Goal: Information Seeking & Learning: Learn about a topic

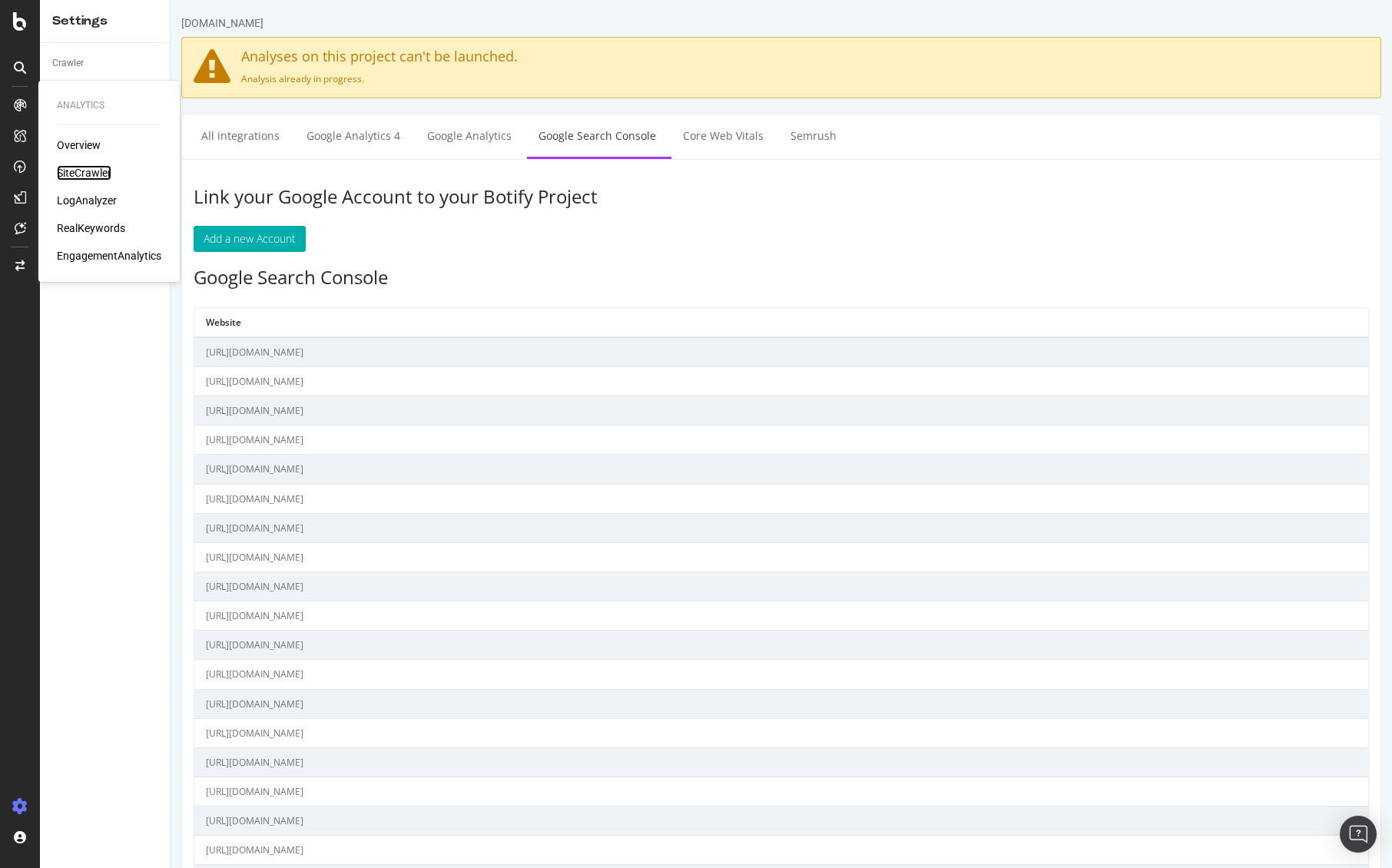
click at [73, 169] on div "SiteCrawler" at bounding box center [84, 173] width 54 height 16
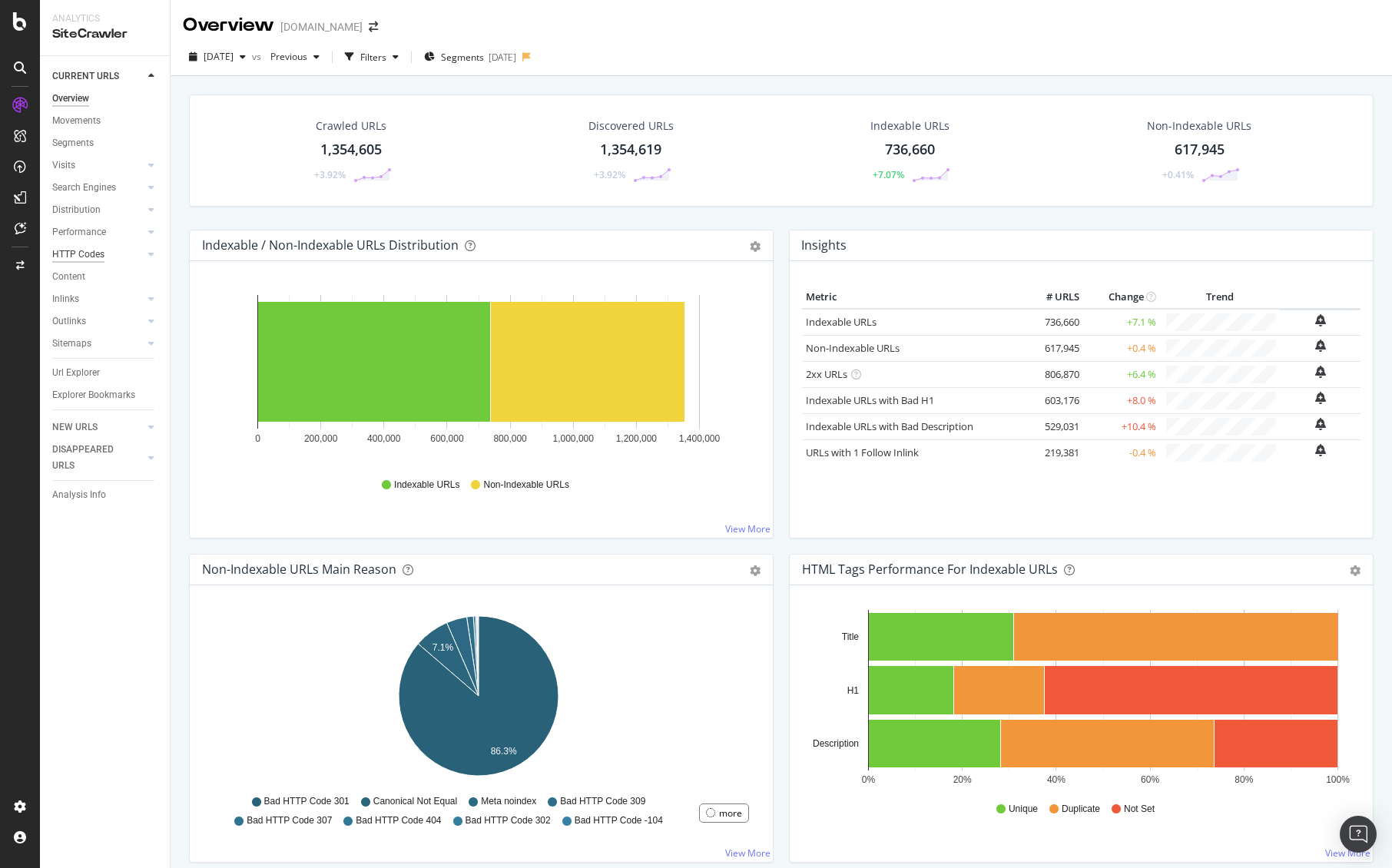
click at [85, 256] on div "HTTP Codes" at bounding box center [79, 254] width 52 height 16
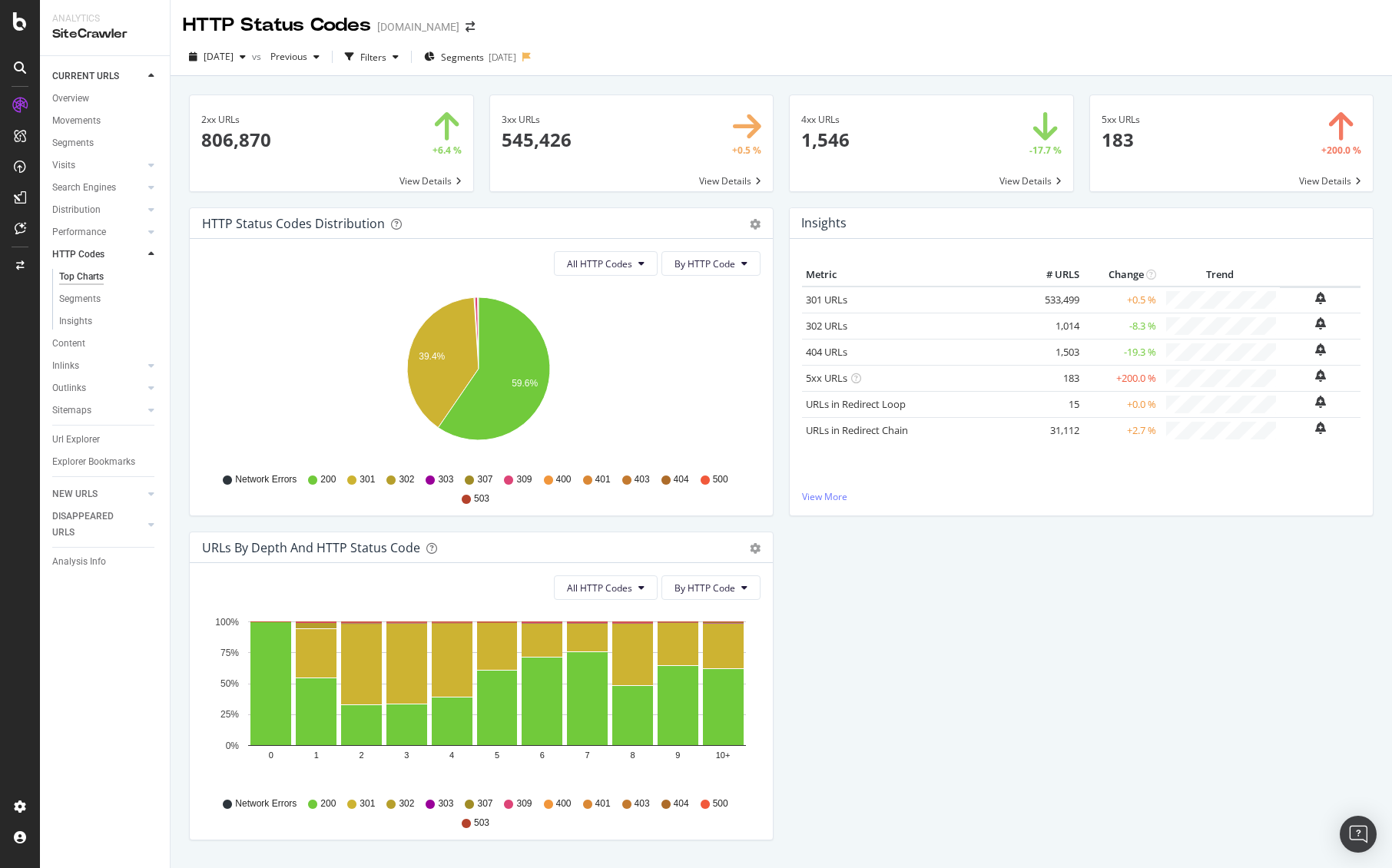
drag, startPoint x: 176, startPoint y: 554, endPoint x: 210, endPoint y: 541, distance: 36.4
click at [176, 554] on div "2xx URLs 806,870 +6.4 % View Details 3xx URLs 545,426 +0.5 % View Details 4xx U…" at bounding box center [781, 510] width 1222 height 868
click at [405, 60] on div "button" at bounding box center [396, 57] width 18 height 10
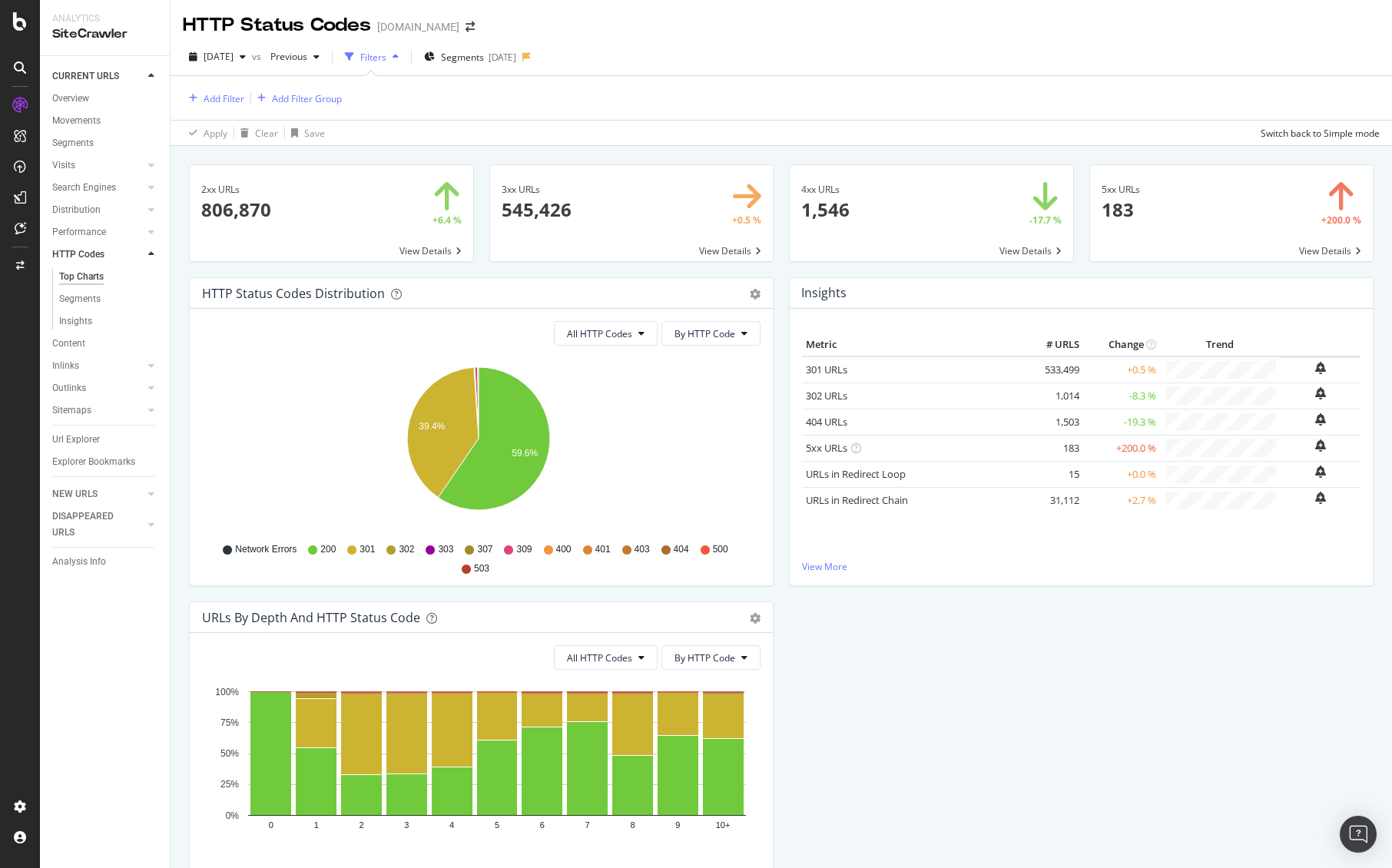
click at [405, 60] on div "button" at bounding box center [396, 57] width 18 height 10
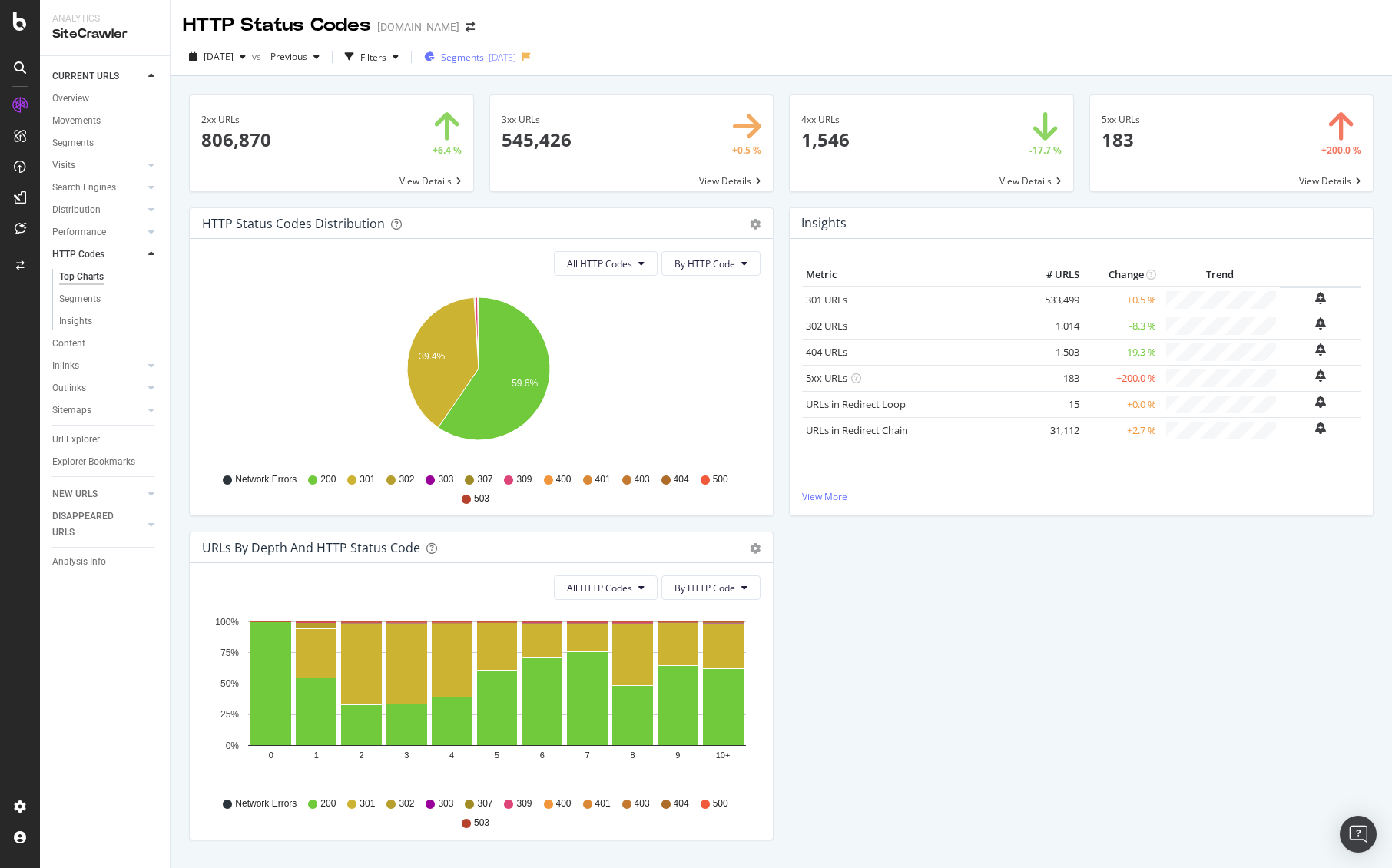
click at [502, 65] on div "Segments 2025-06-18" at bounding box center [471, 57] width 93 height 23
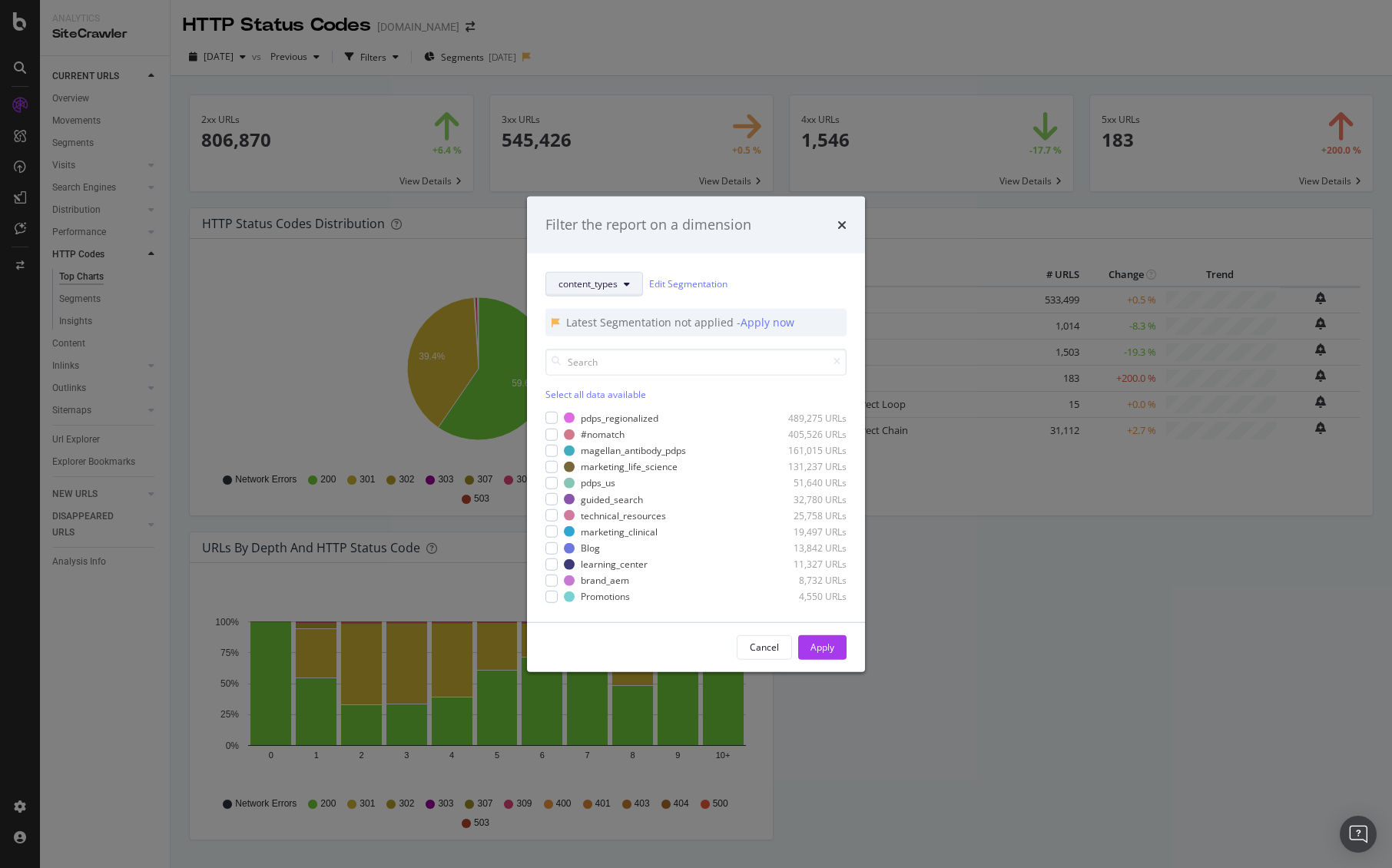
click at [615, 283] on span "content_types" at bounding box center [589, 284] width 59 height 13
click at [774, 650] on div "Cancel" at bounding box center [764, 647] width 29 height 13
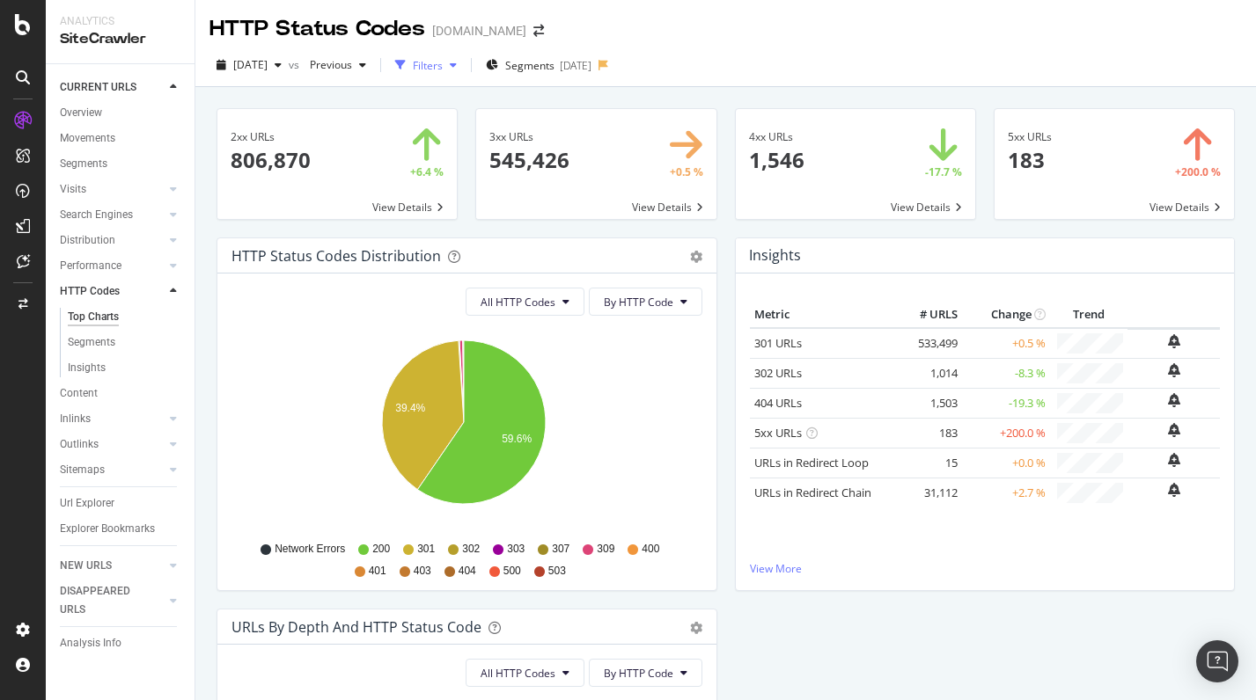
click at [457, 66] on icon "button" at bounding box center [453, 65] width 7 height 11
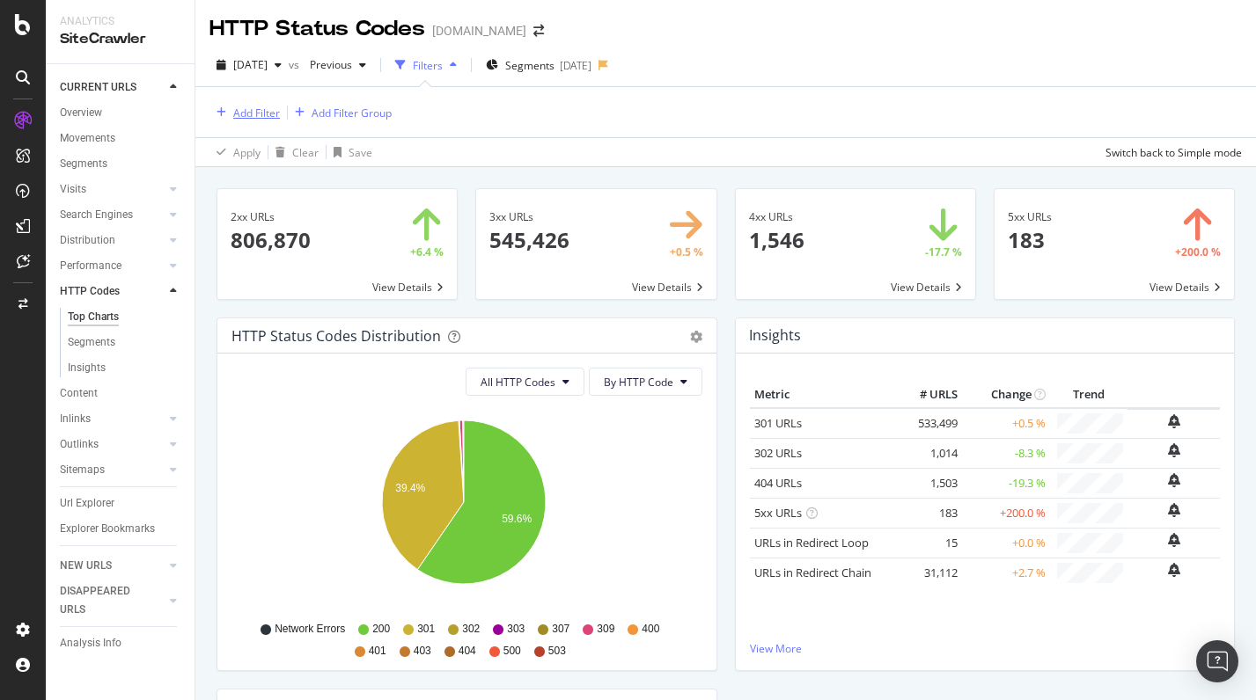
click at [251, 114] on div "Add Filter" at bounding box center [256, 113] width 47 height 15
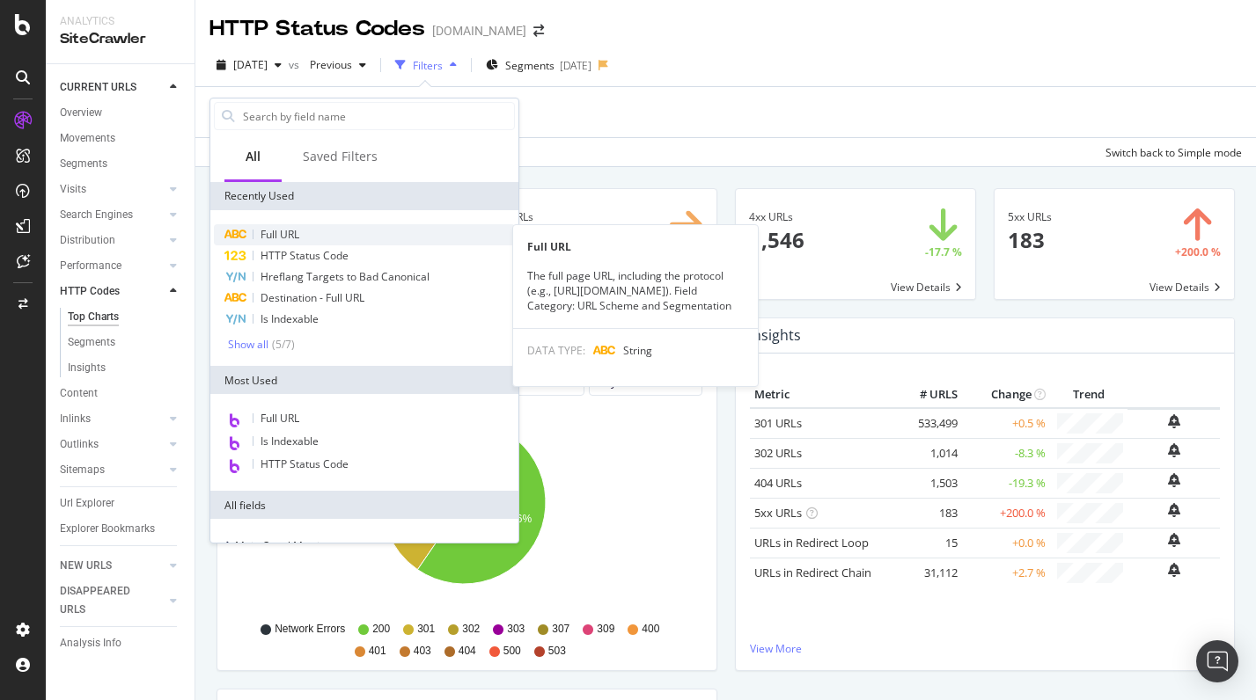
click at [296, 238] on span "Full URL" at bounding box center [279, 234] width 39 height 15
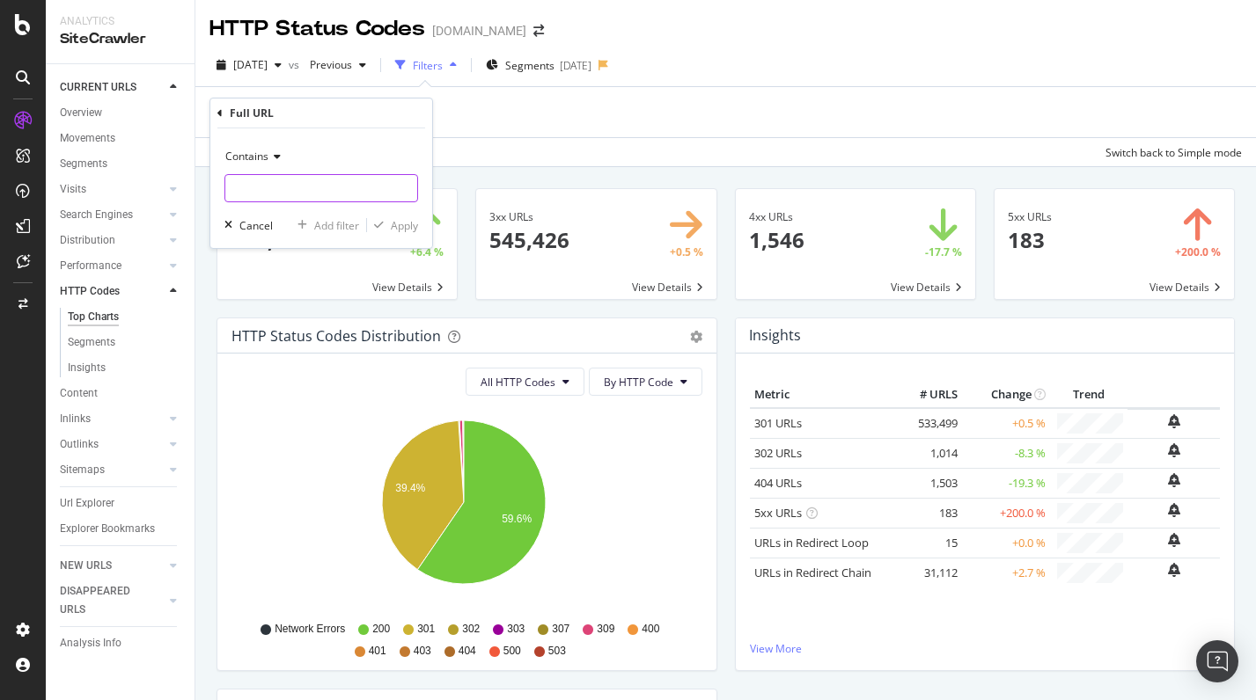
click at [325, 185] on input "text" at bounding box center [321, 188] width 192 height 28
paste input "https://www.thermofisher.com/us/en/home/life-science/dna-rna-purification-analy…"
type input "https://www.thermofisher.com/us/en/home/life-science/dna-rna-purification-analy…"
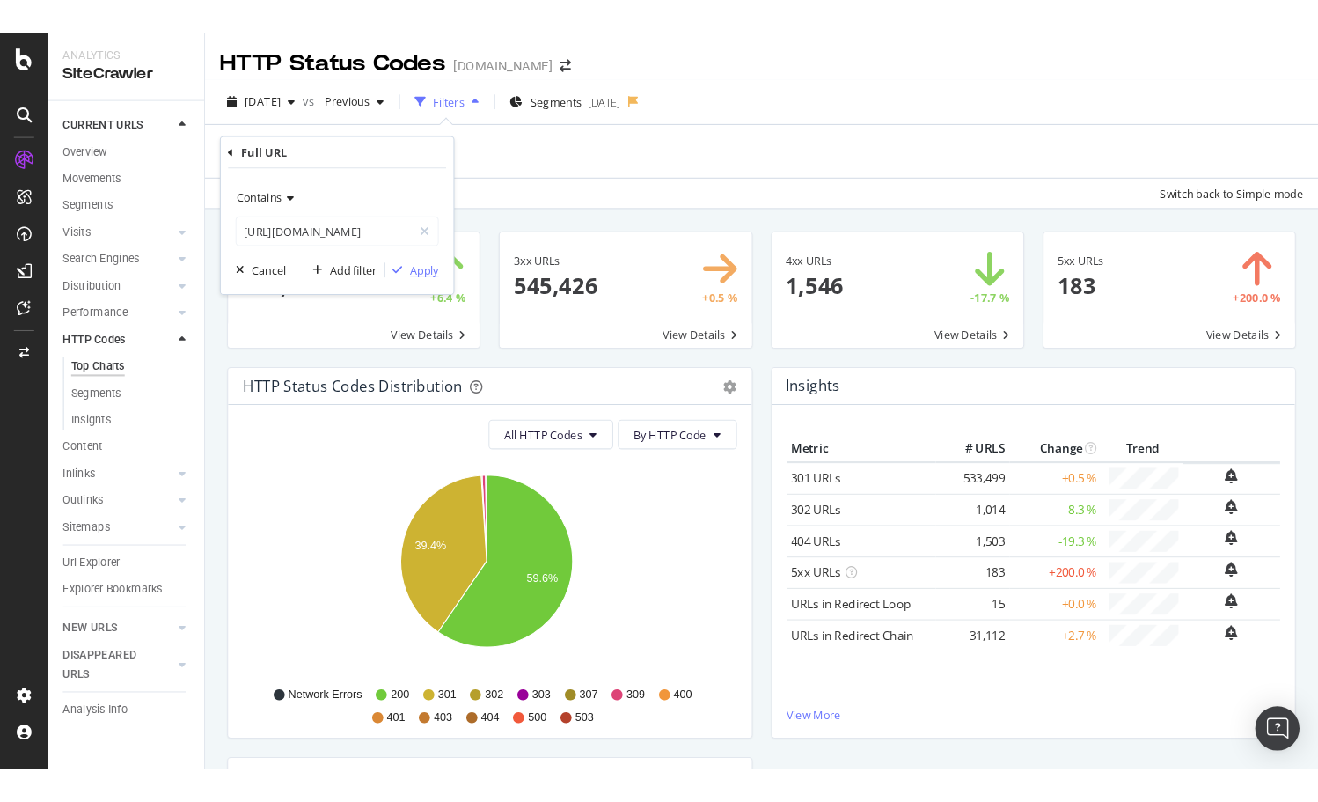
scroll to position [0, 0]
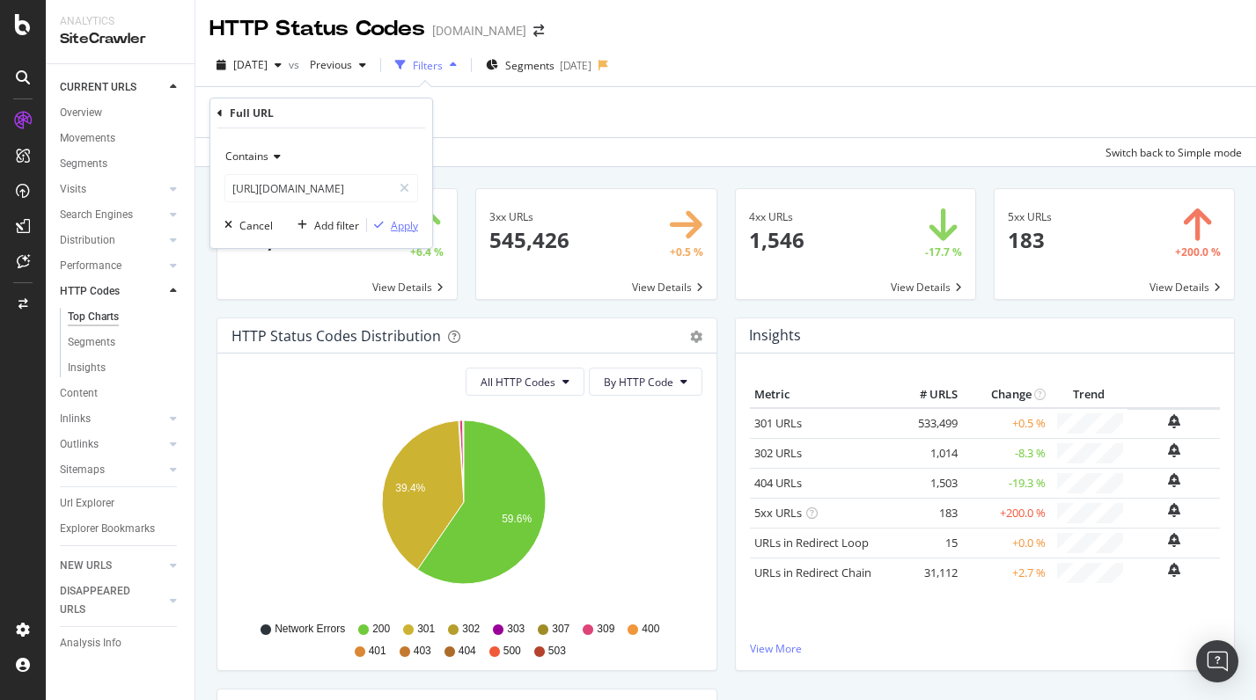
click at [407, 227] on div "Apply" at bounding box center [404, 225] width 27 height 15
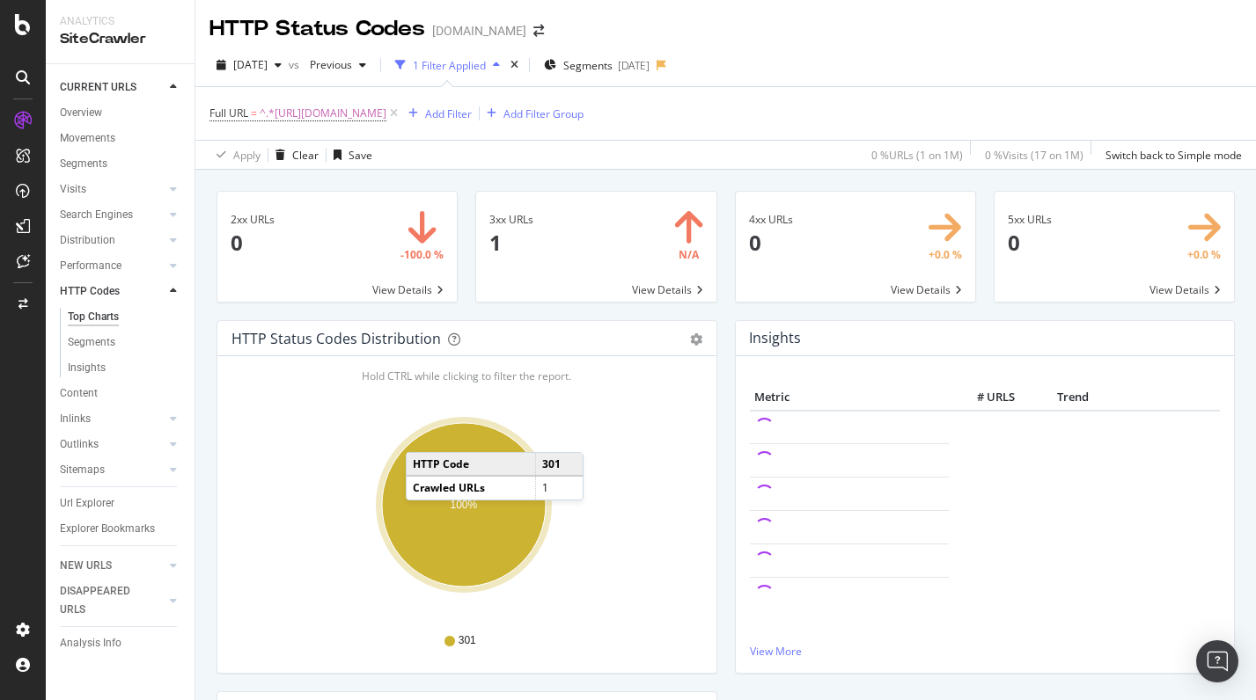
click at [566, 276] on span at bounding box center [595, 247] width 239 height 110
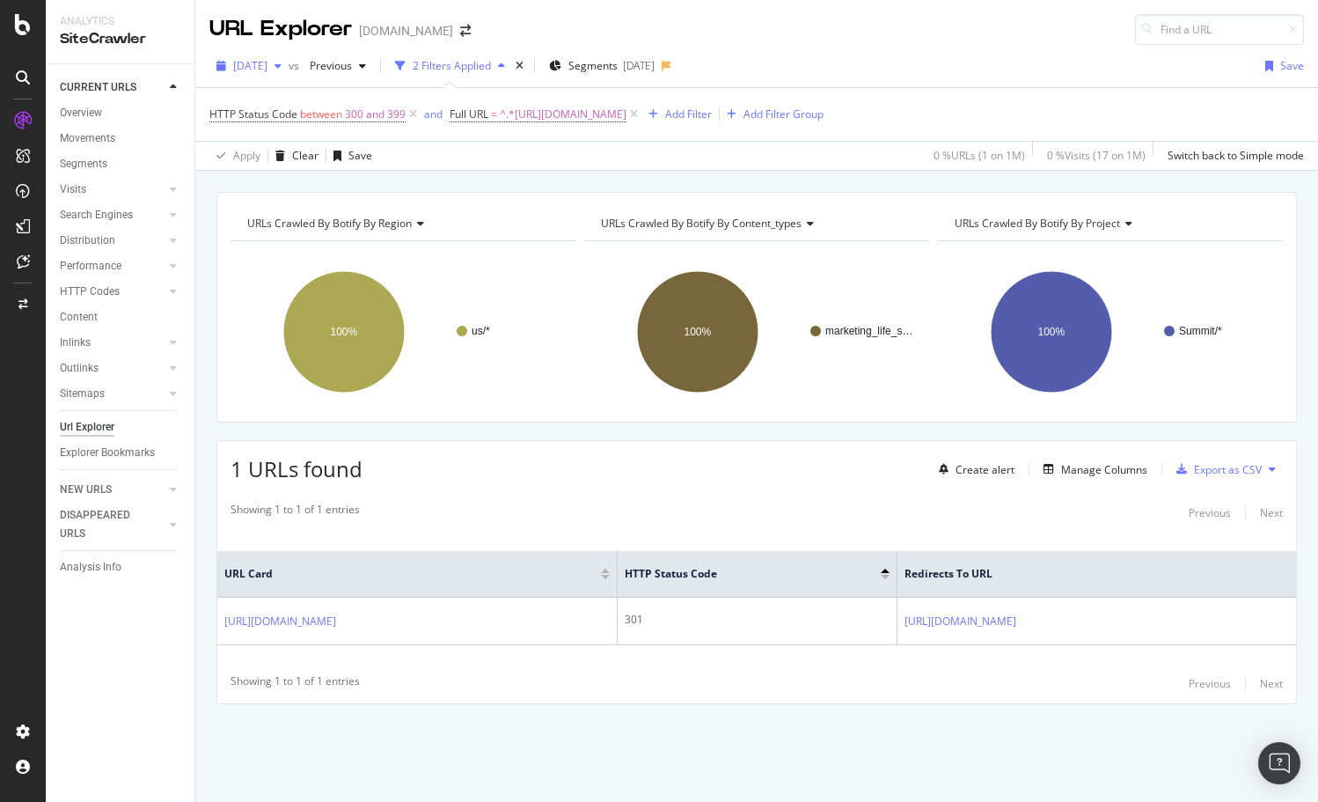
click at [267, 64] on span "2025 Jun. 24th" at bounding box center [250, 65] width 34 height 15
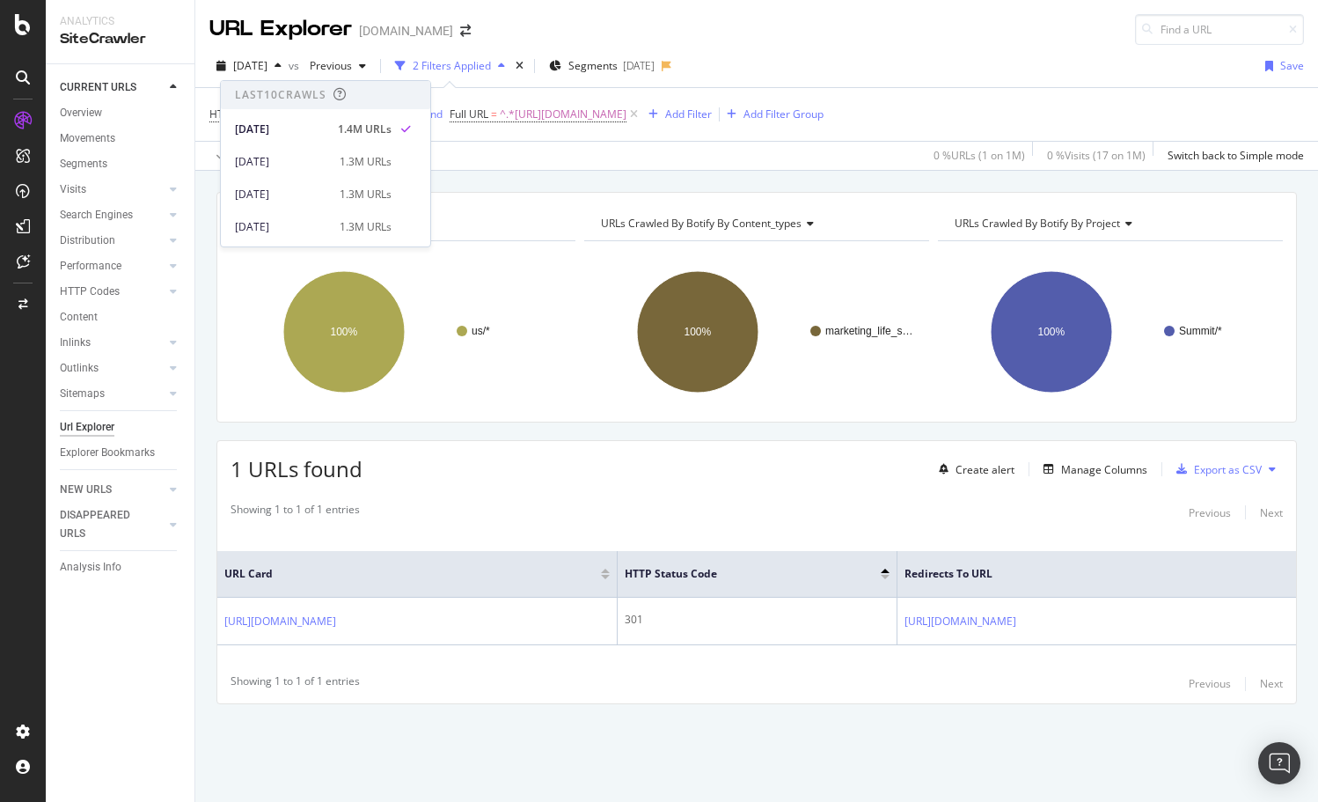
click at [184, 746] on div "CURRENT URLS Overview Movements Segments Visits Analysis Orphan URLs Search Eng…" at bounding box center [120, 432] width 149 height 737
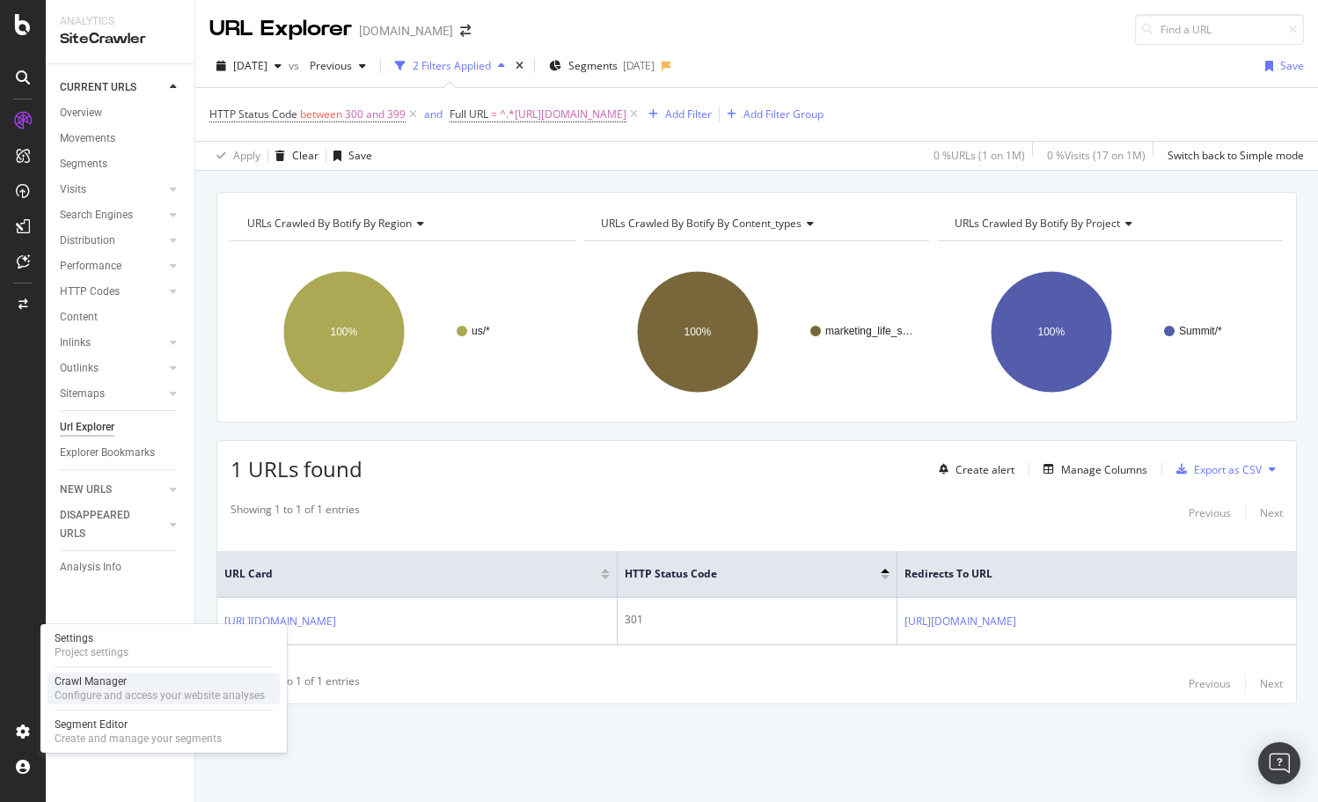
click at [98, 697] on div "Configure and access your website analyses" at bounding box center [160, 695] width 210 height 14
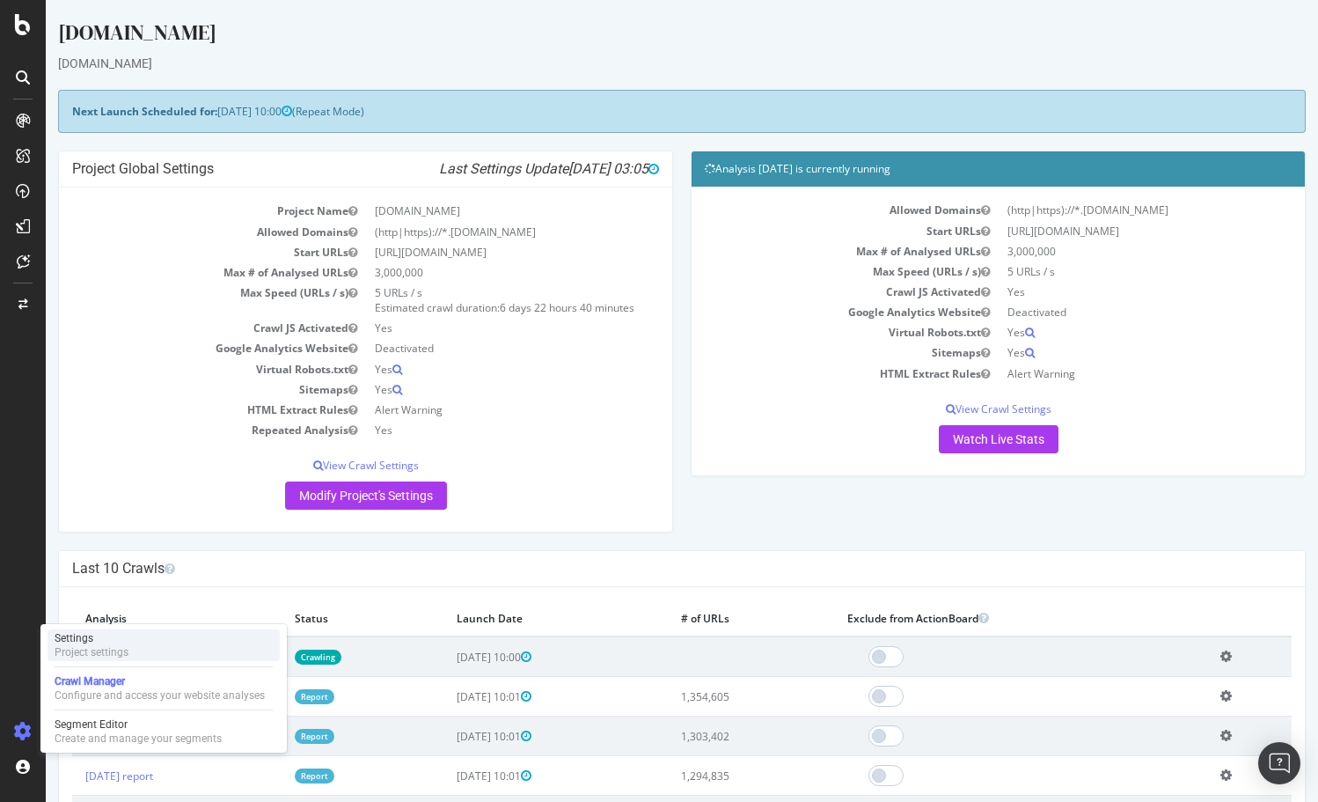
click at [117, 649] on div "Project settings" at bounding box center [92, 652] width 74 height 14
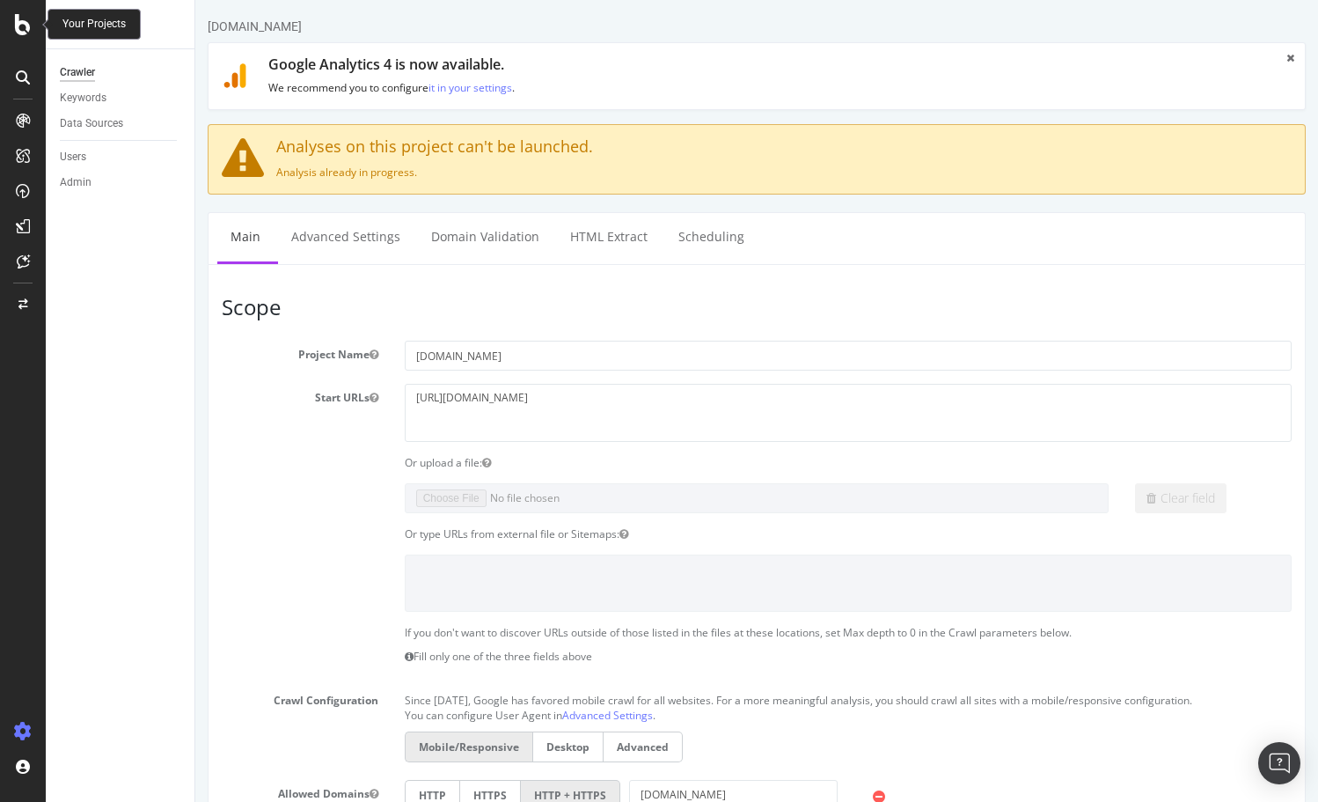
click at [19, 30] on icon at bounding box center [23, 24] width 16 height 21
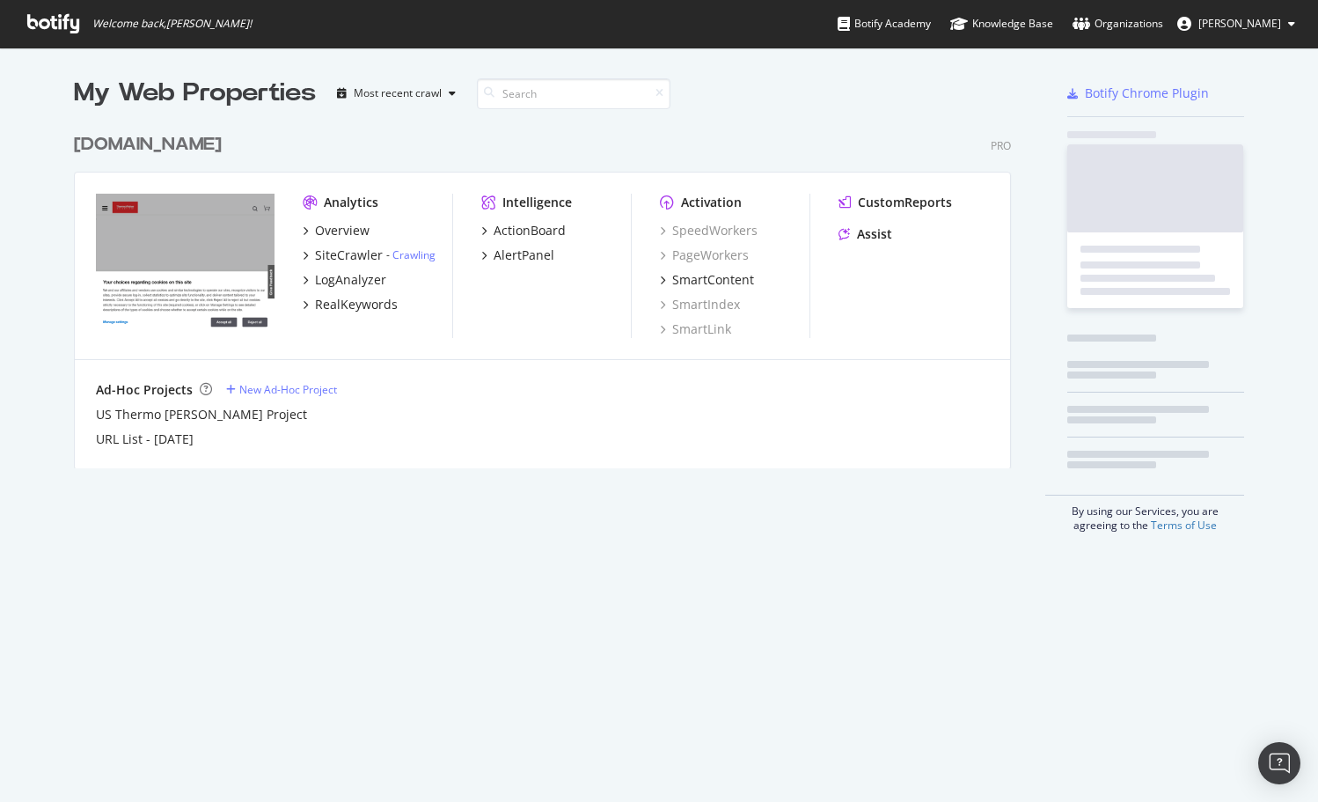
scroll to position [788, 1292]
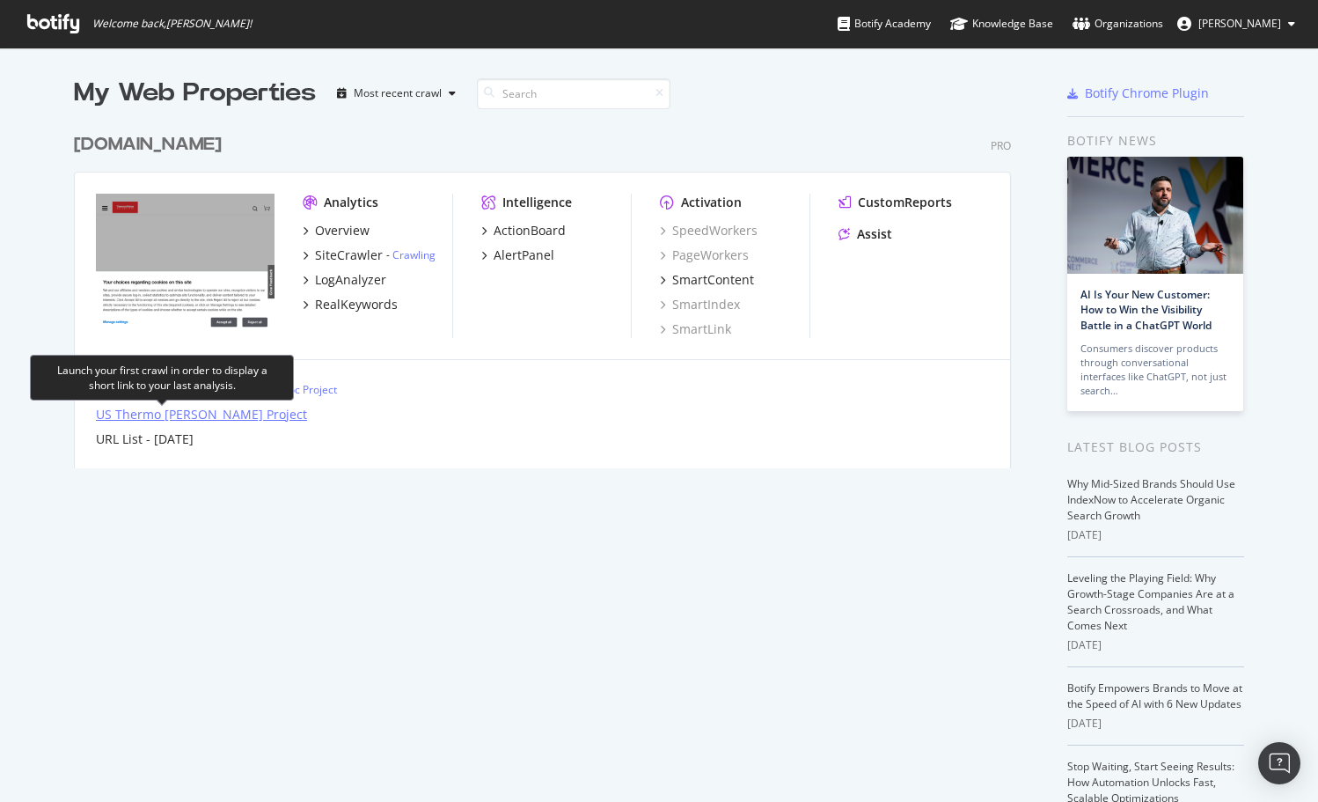
click at [211, 408] on div "US Thermo Fisher Project" at bounding box center [201, 415] width 211 height 18
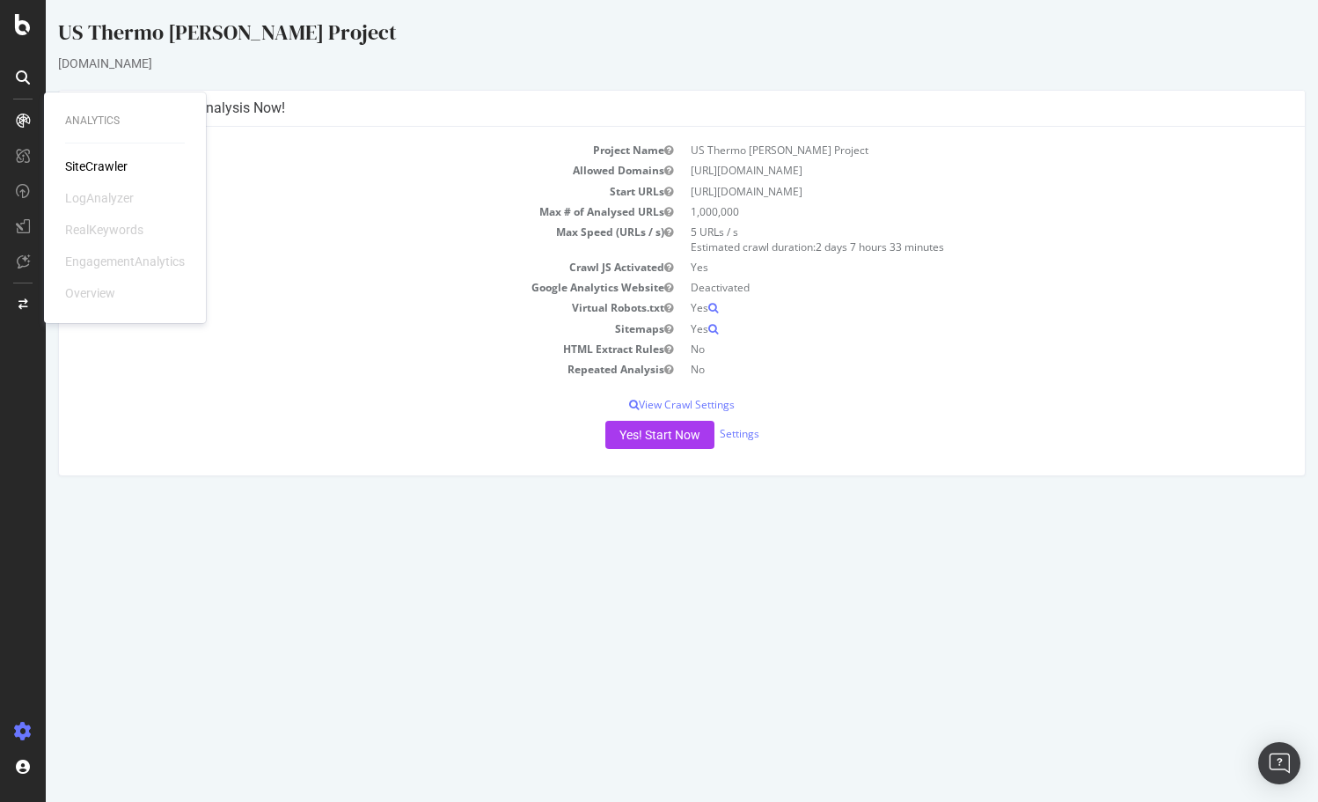
click at [102, 162] on div "SiteCrawler" at bounding box center [96, 167] width 62 height 18
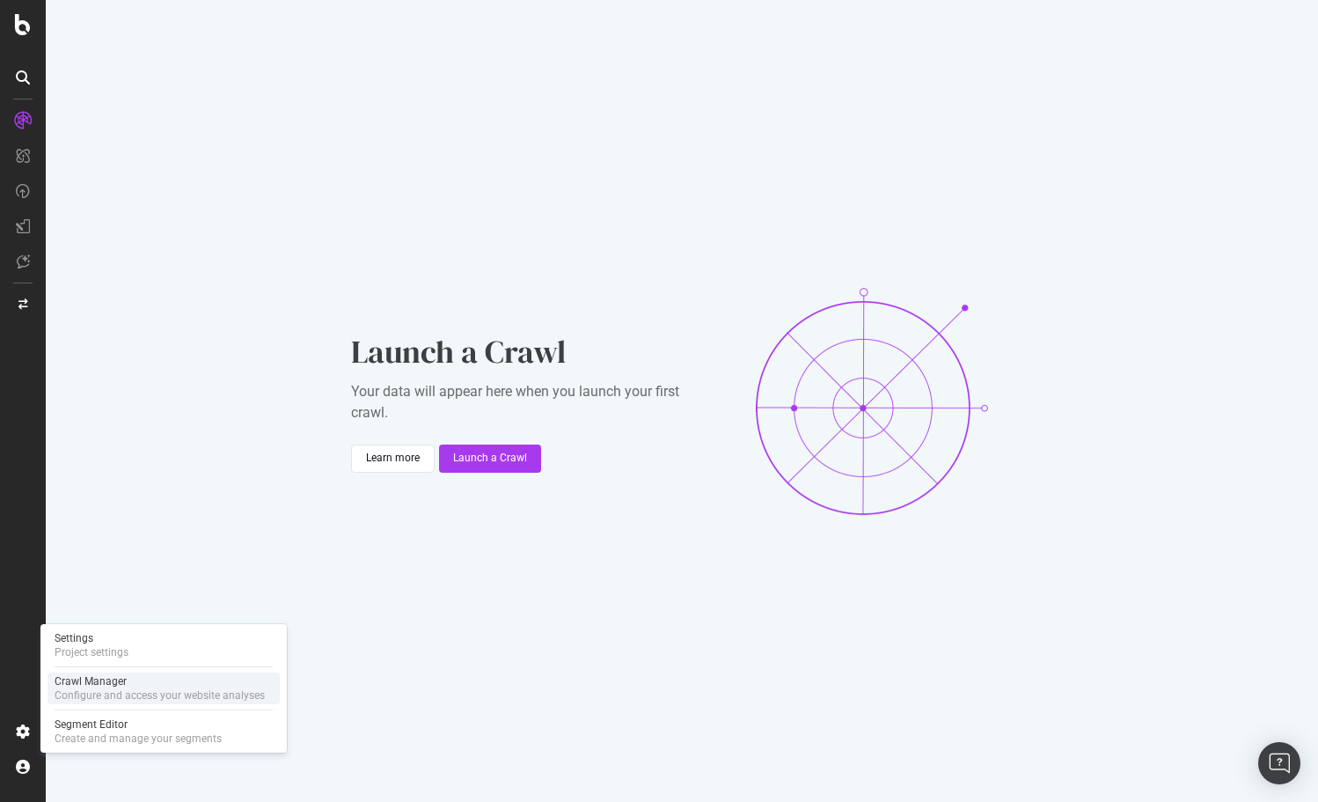
click at [154, 685] on div "Crawl Manager" at bounding box center [160, 681] width 210 height 14
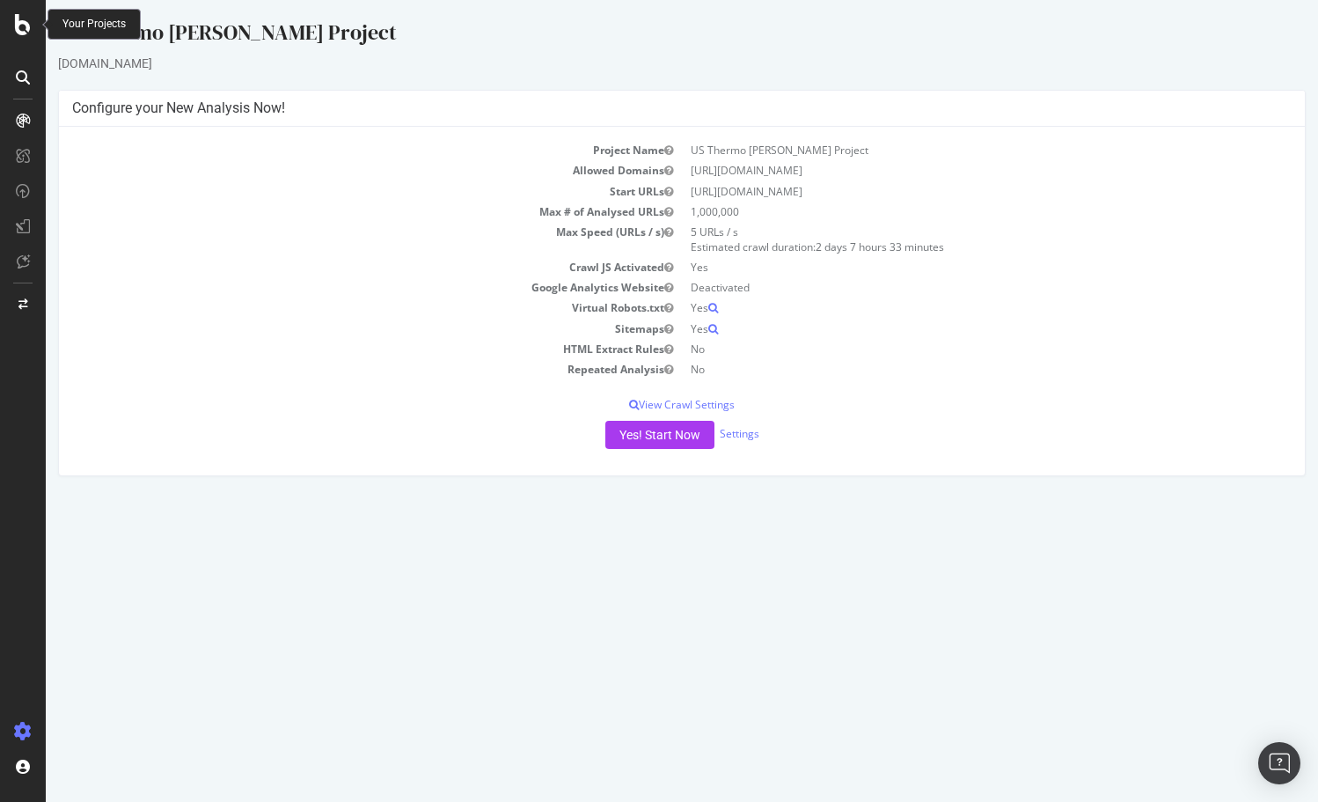
click at [18, 28] on icon at bounding box center [23, 24] width 16 height 21
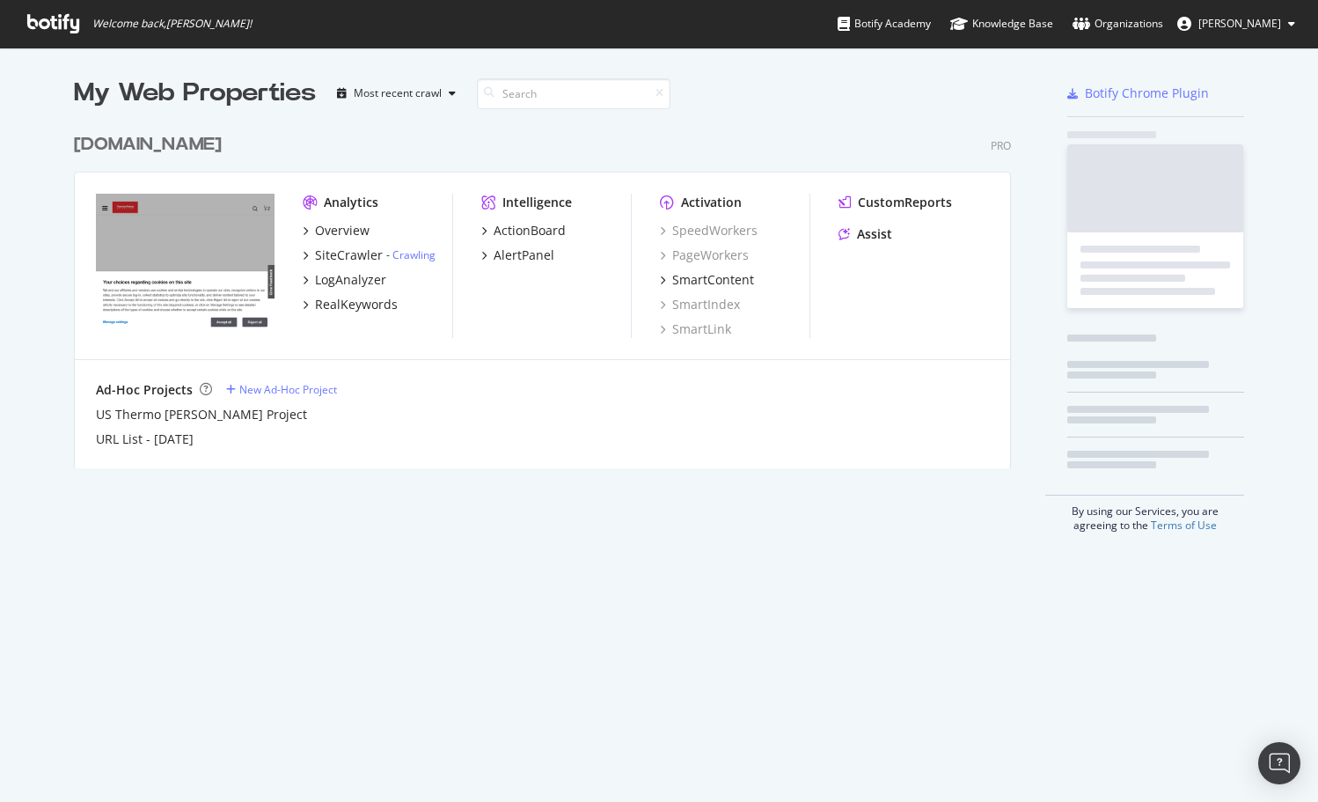
scroll to position [788, 1292]
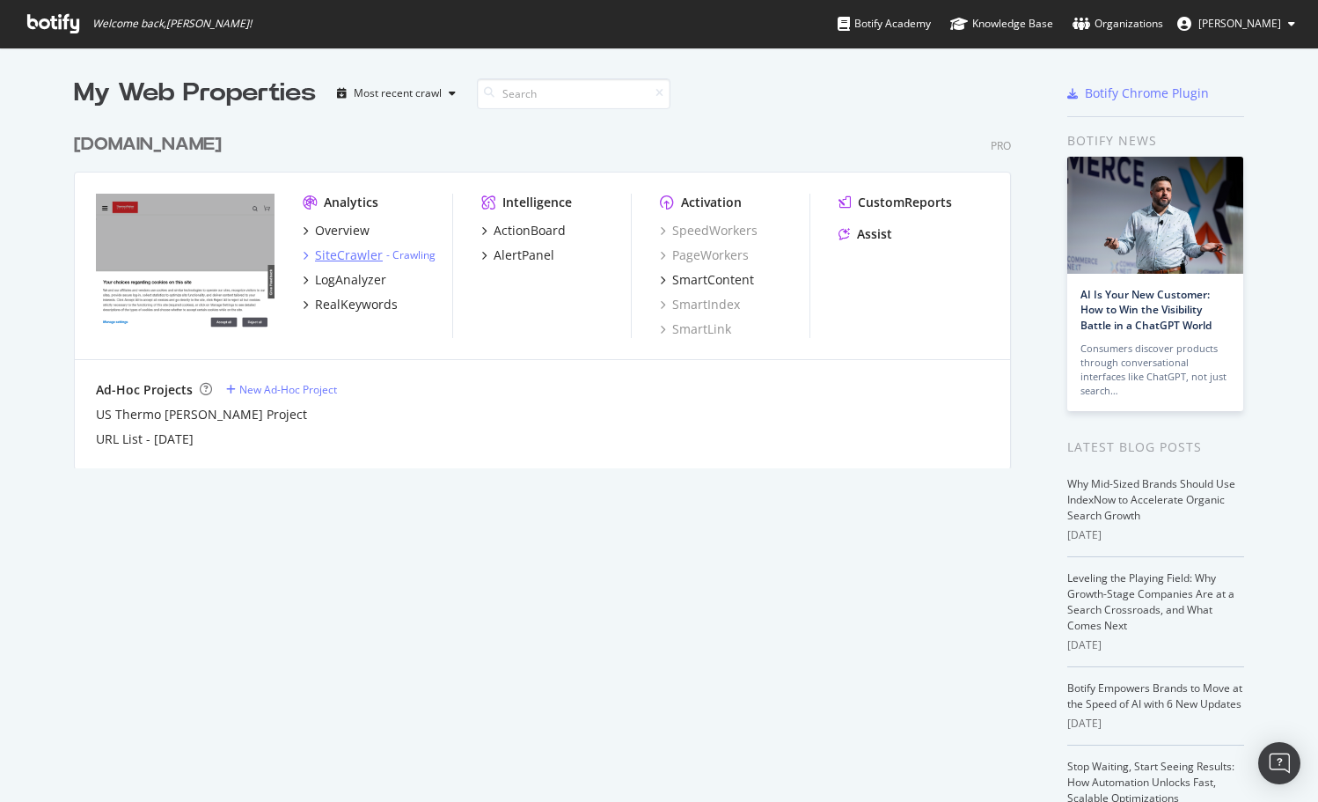
click at [345, 257] on div "SiteCrawler" at bounding box center [349, 255] width 68 height 18
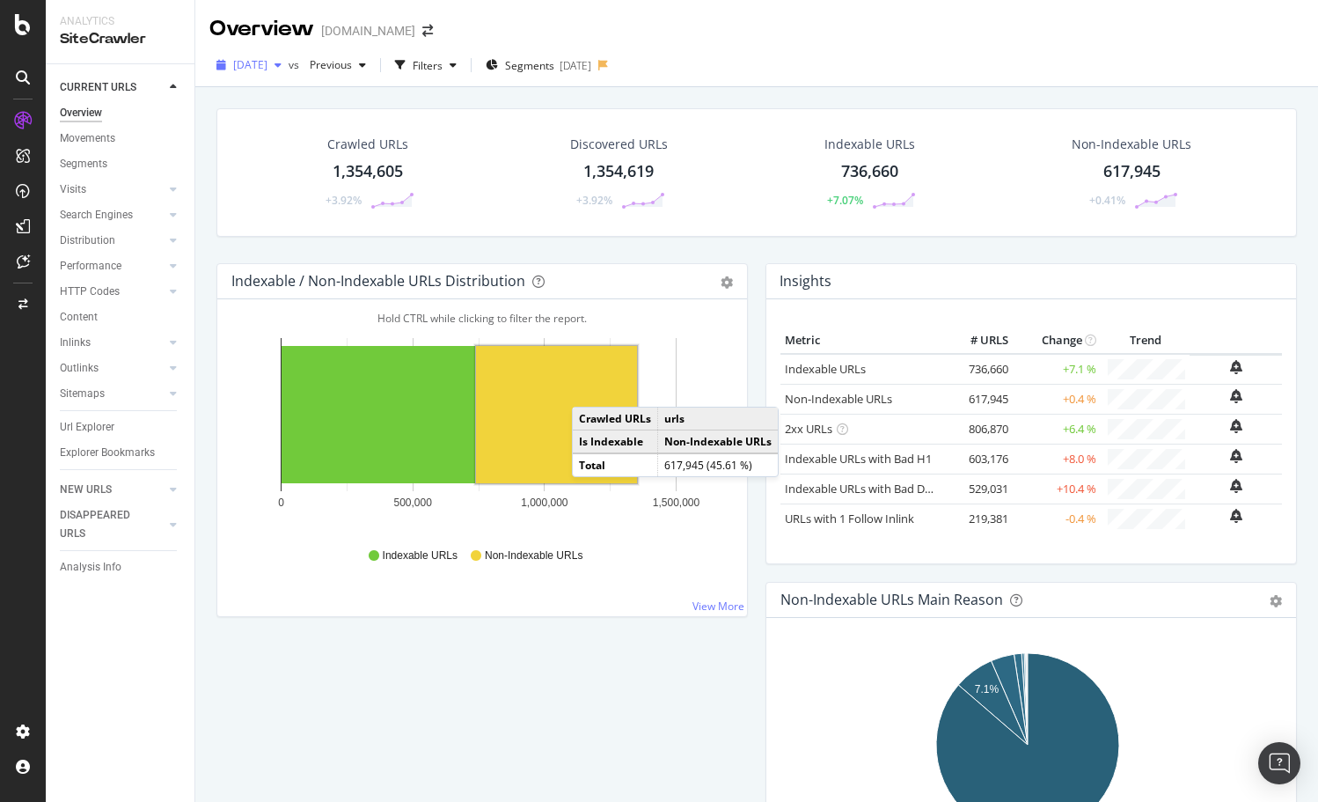
click at [267, 65] on span "2025 Jun. 24th" at bounding box center [250, 64] width 34 height 15
click at [839, 70] on div "2025 Jun. 24th vs Previous Filters Segments 2025-06-18" at bounding box center [756, 68] width 1123 height 35
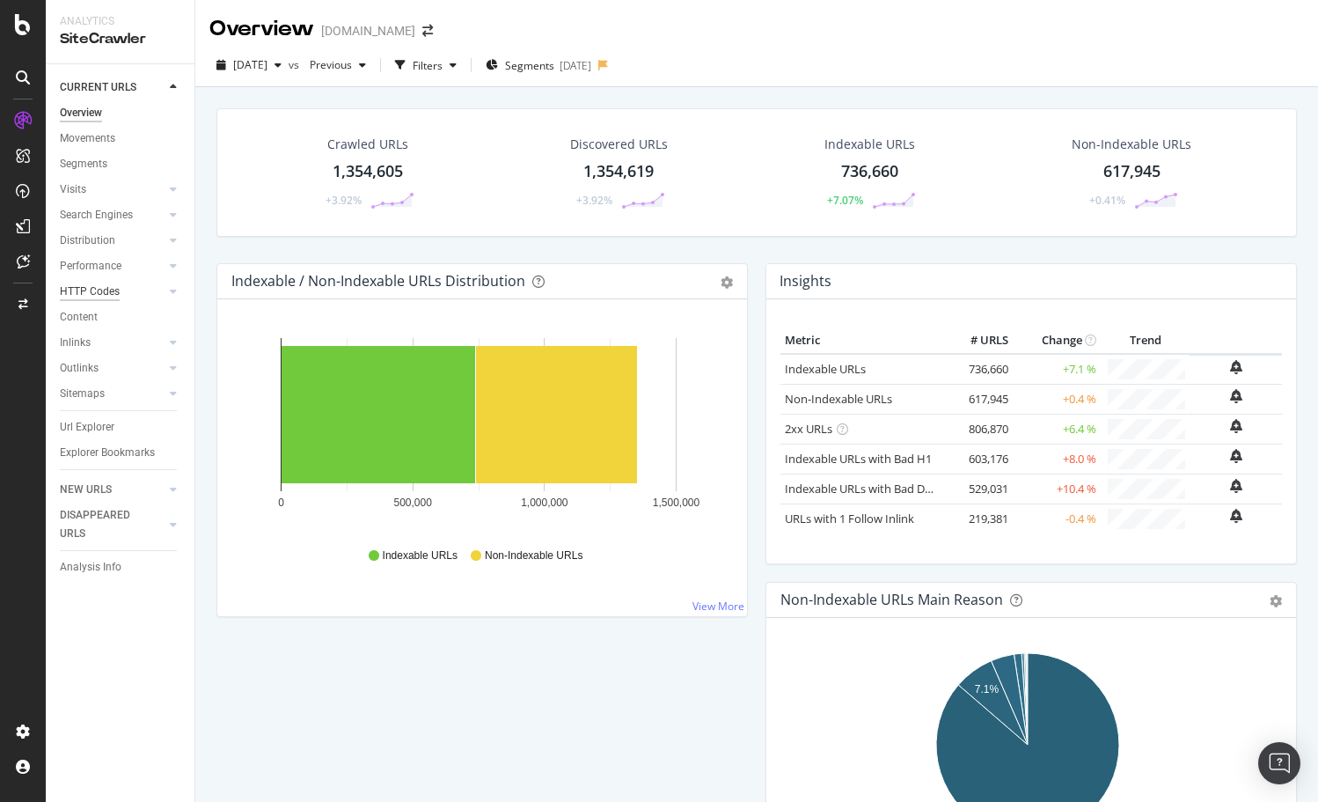
click at [90, 289] on div "HTTP Codes" at bounding box center [90, 291] width 60 height 18
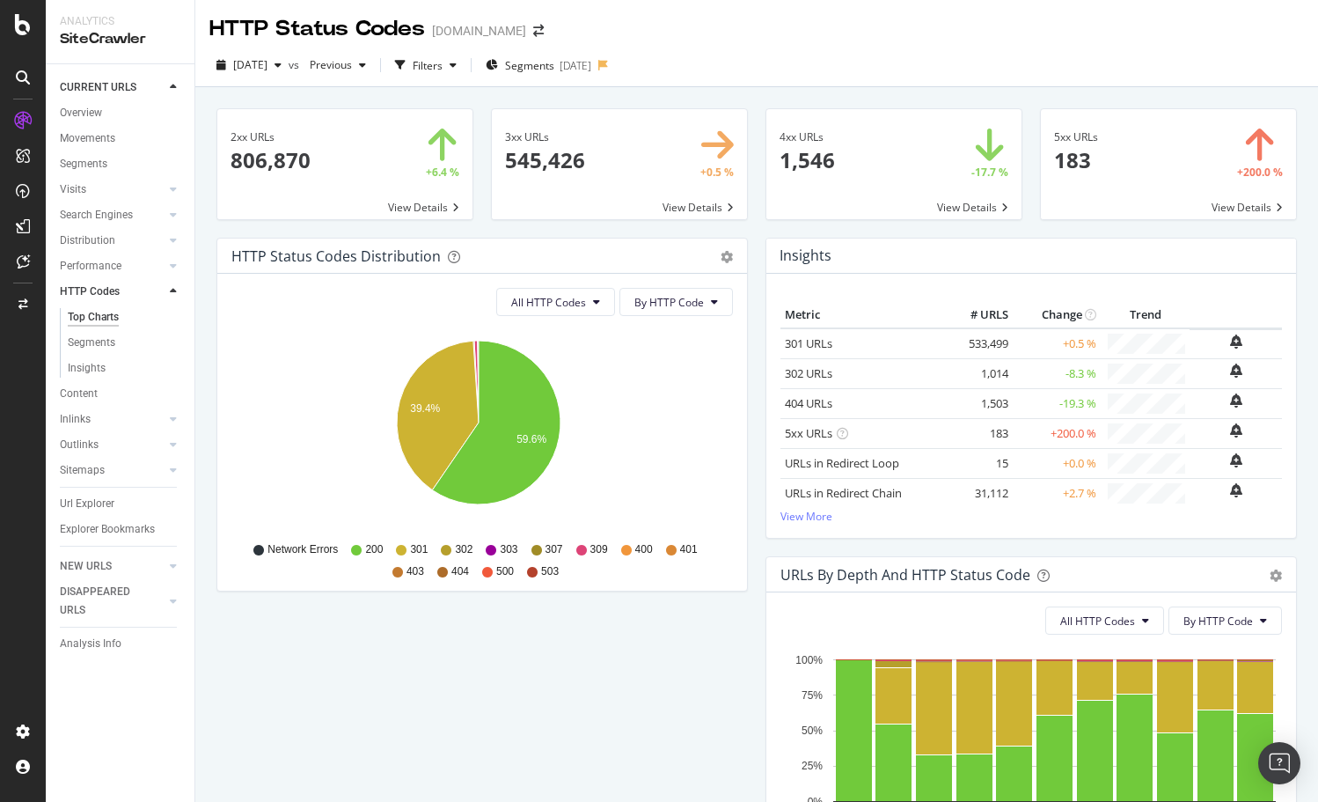
click at [612, 172] on span at bounding box center [619, 164] width 255 height 110
click at [443, 68] on div "Filters" at bounding box center [428, 65] width 30 height 15
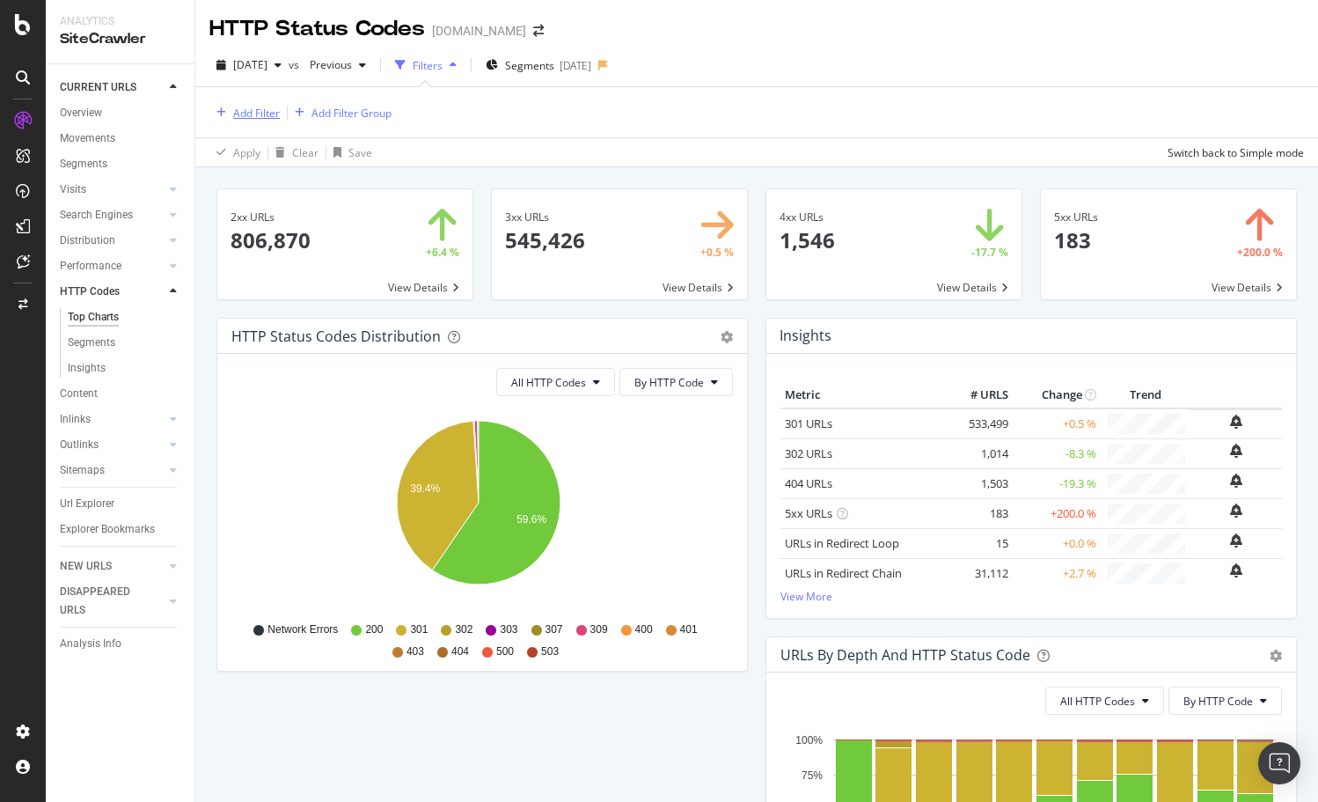
click at [261, 106] on div "Add Filter" at bounding box center [256, 113] width 47 height 15
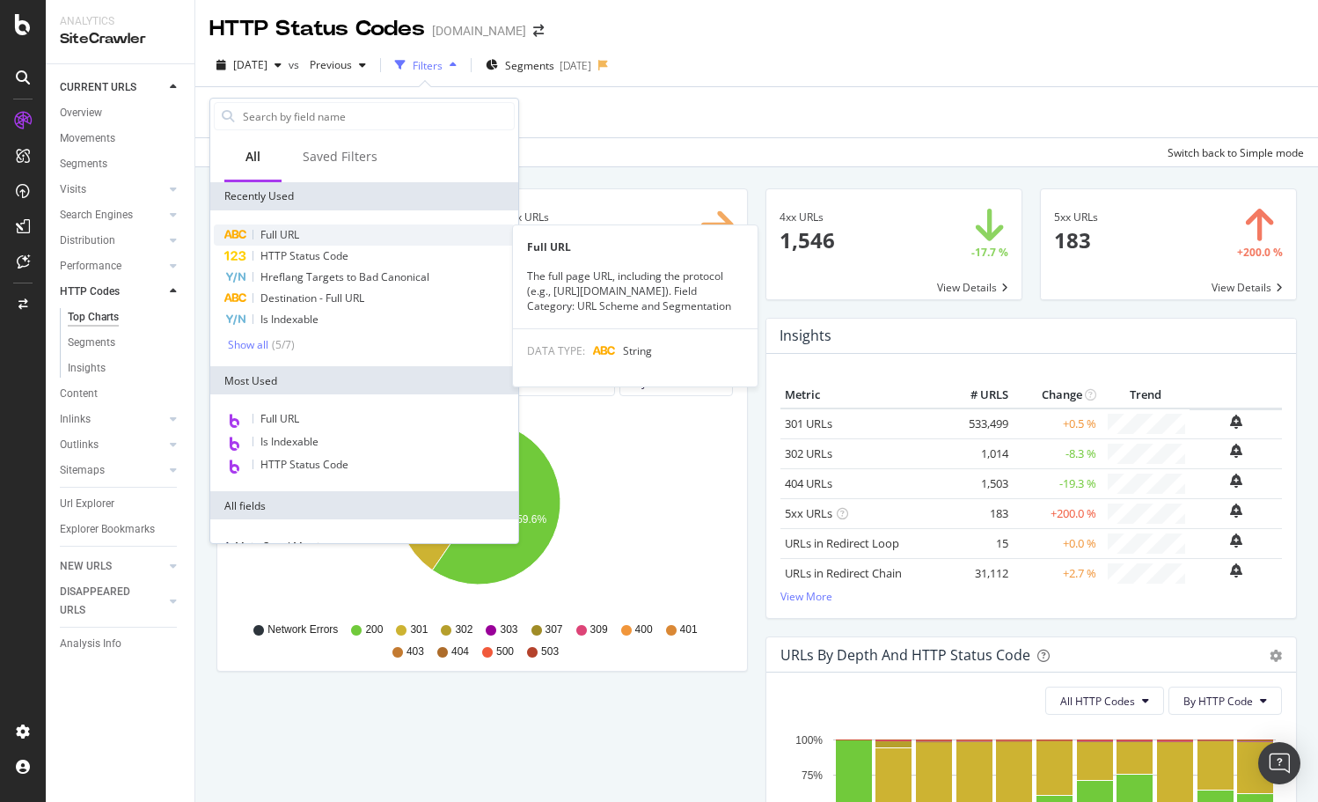
click at [299, 238] on span "Full URL" at bounding box center [279, 234] width 39 height 15
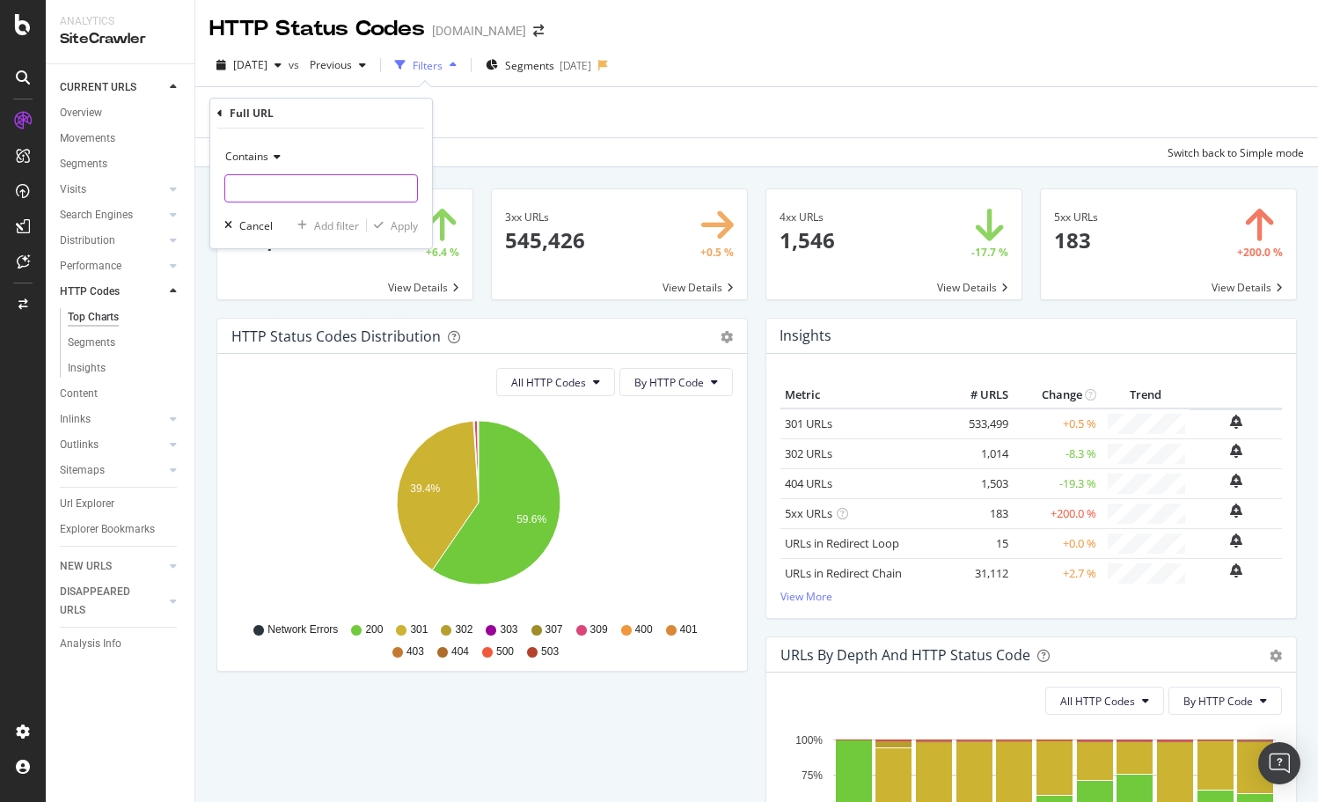
click at [317, 186] on input "text" at bounding box center [321, 188] width 192 height 28
paste input "https://www.thermofisher.com/antibody/product"
type input "https://www.thermofisher.com/antibody/product"
click at [411, 224] on div "Apply" at bounding box center [404, 225] width 27 height 15
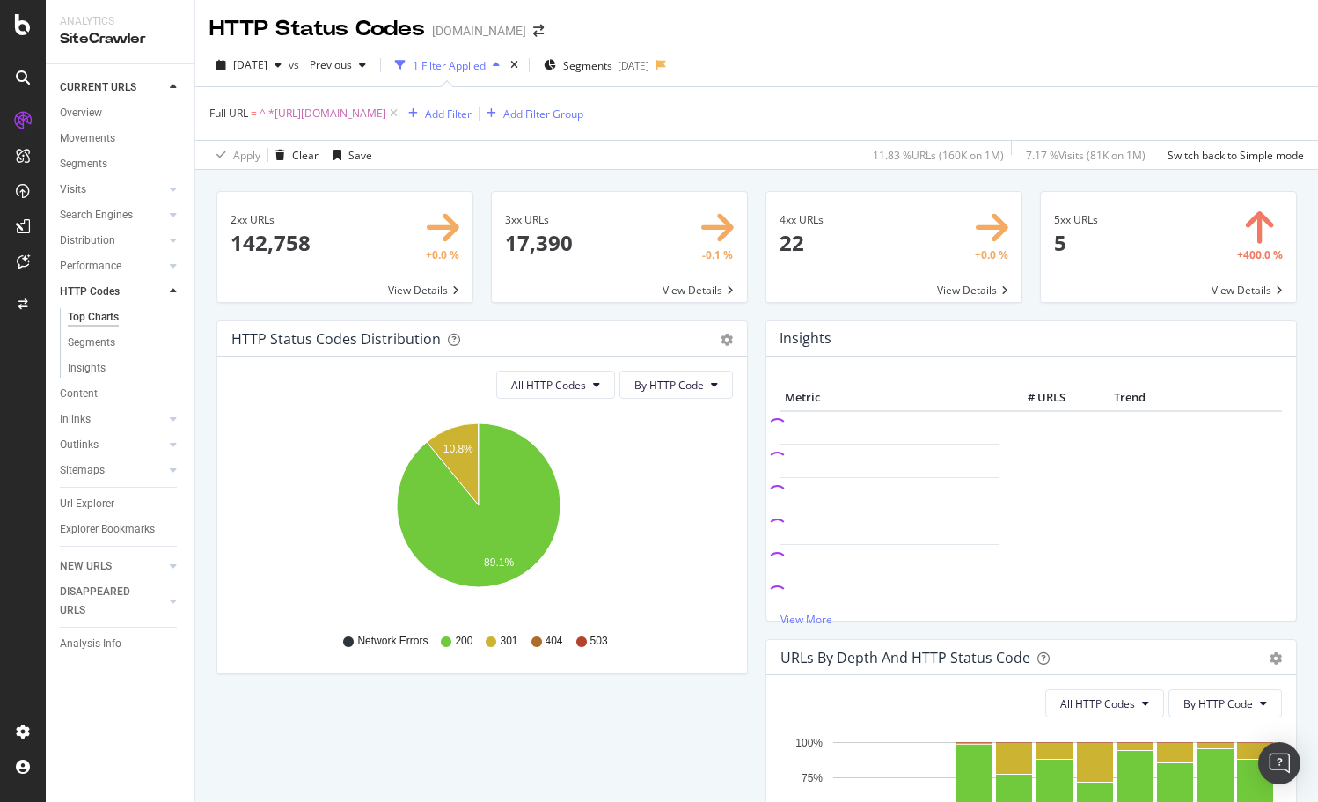
click at [293, 248] on span at bounding box center [344, 247] width 255 height 110
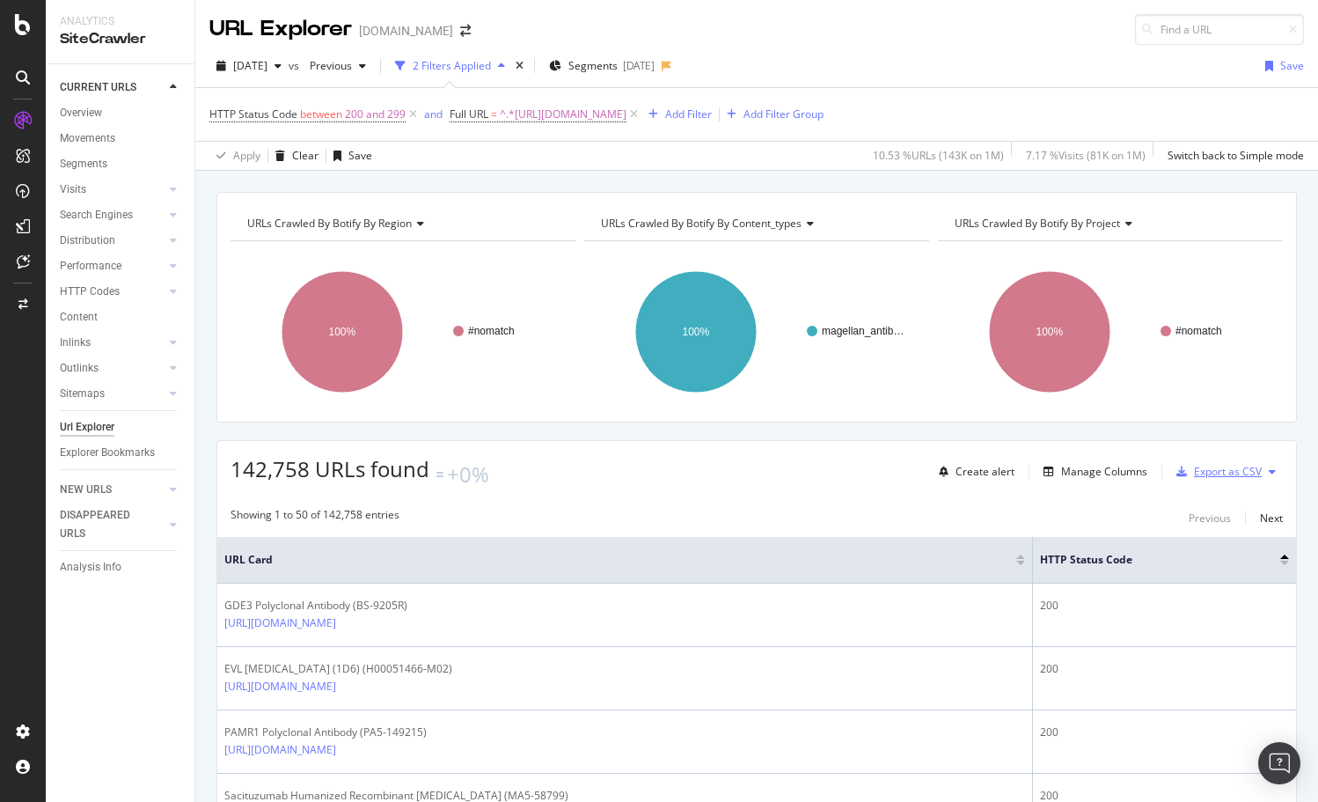
click at [1210, 473] on div "Export as CSV" at bounding box center [1228, 471] width 68 height 15
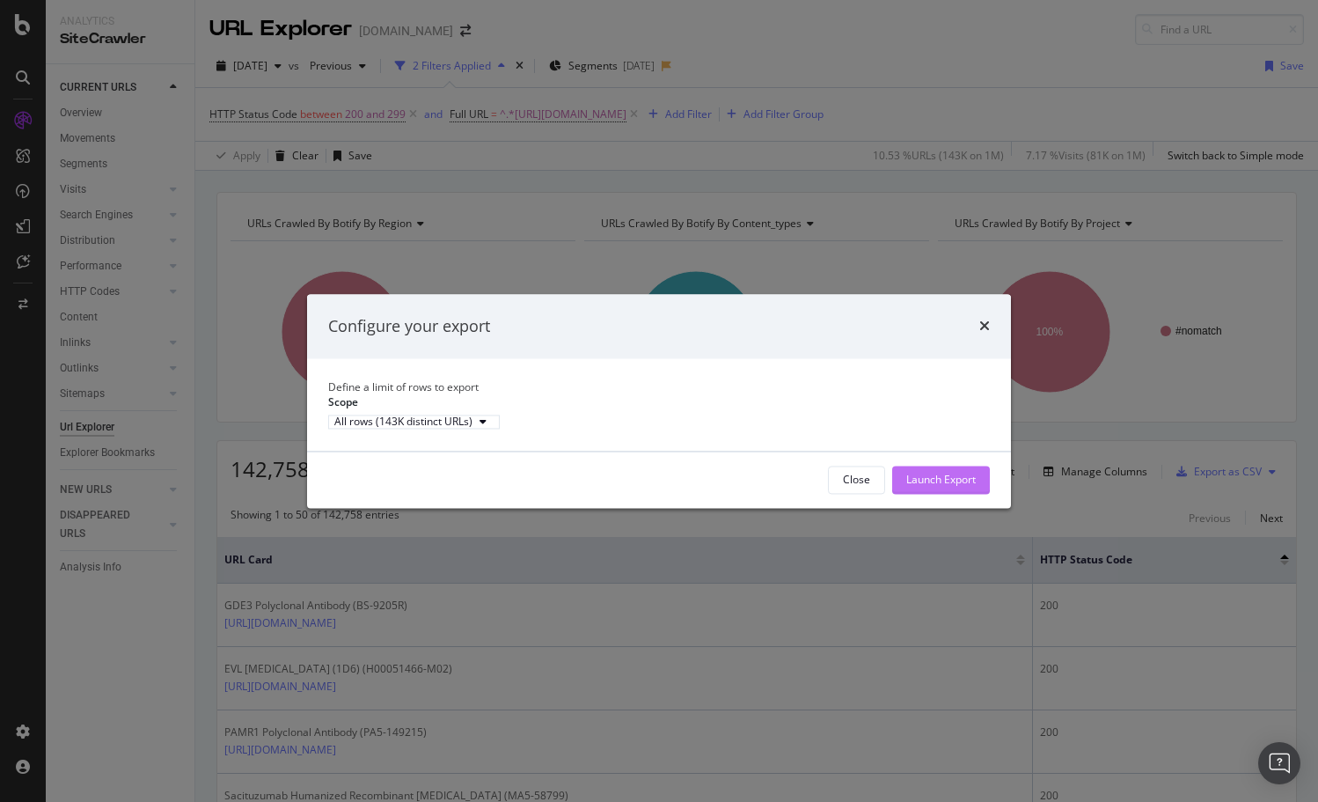
click at [954, 486] on div "Launch Export" at bounding box center [941, 479] width 70 height 26
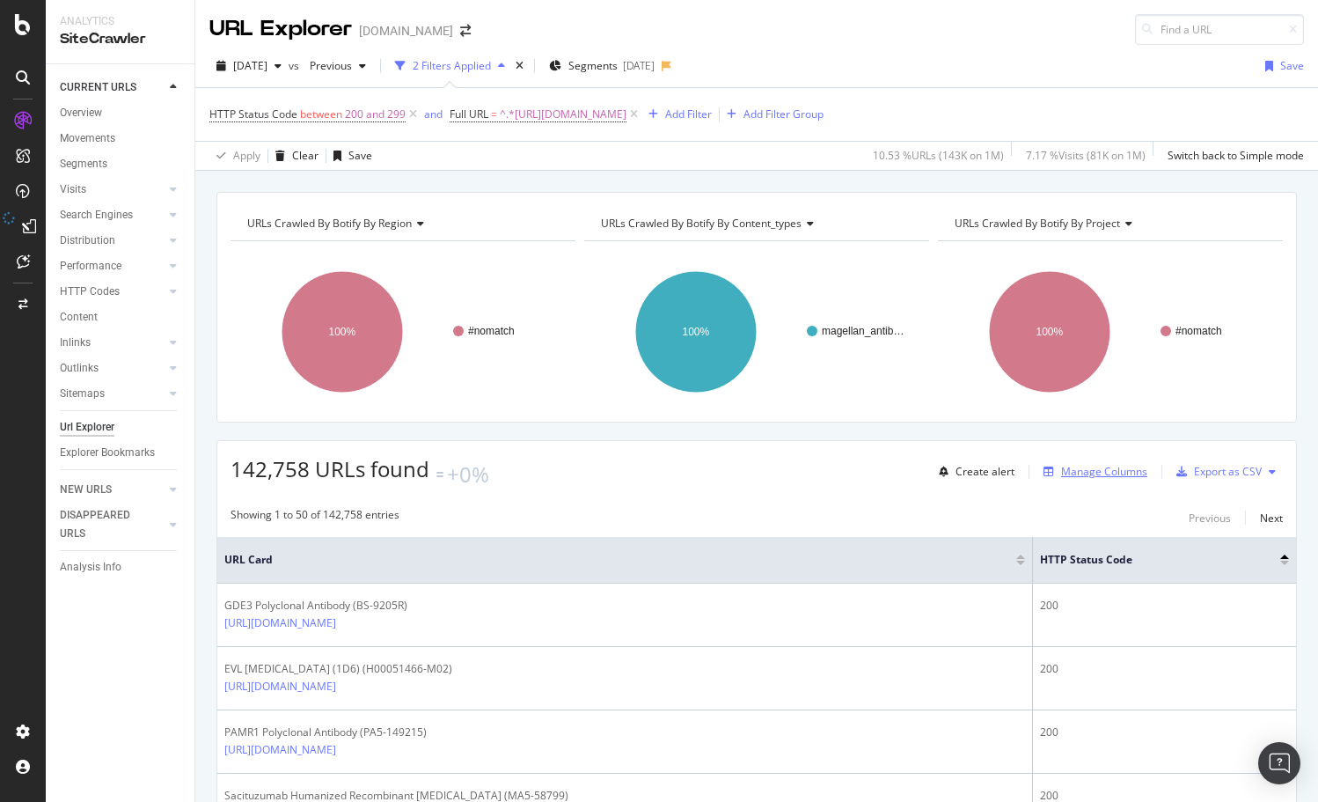
click at [1076, 468] on div "Manage Columns" at bounding box center [1104, 471] width 86 height 15
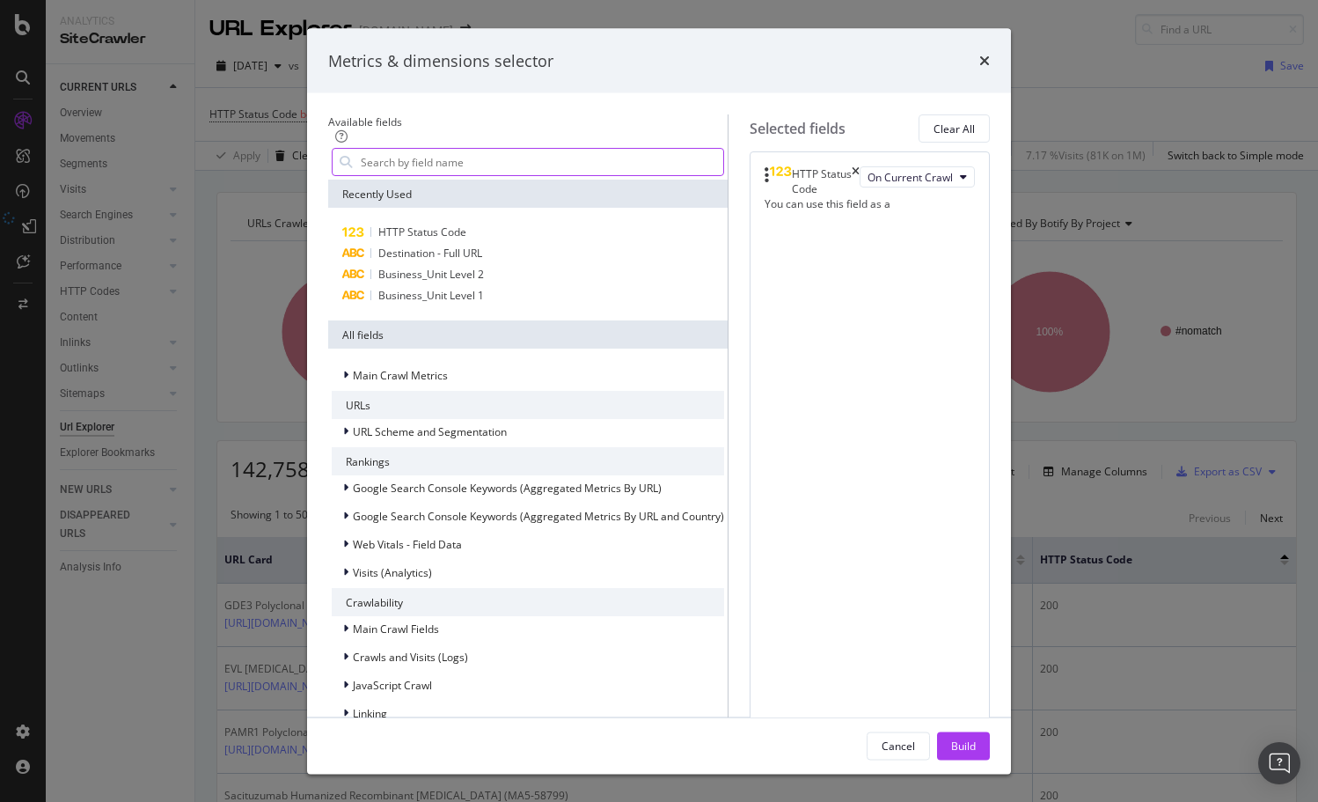
click at [509, 175] on input "modal" at bounding box center [541, 162] width 364 height 26
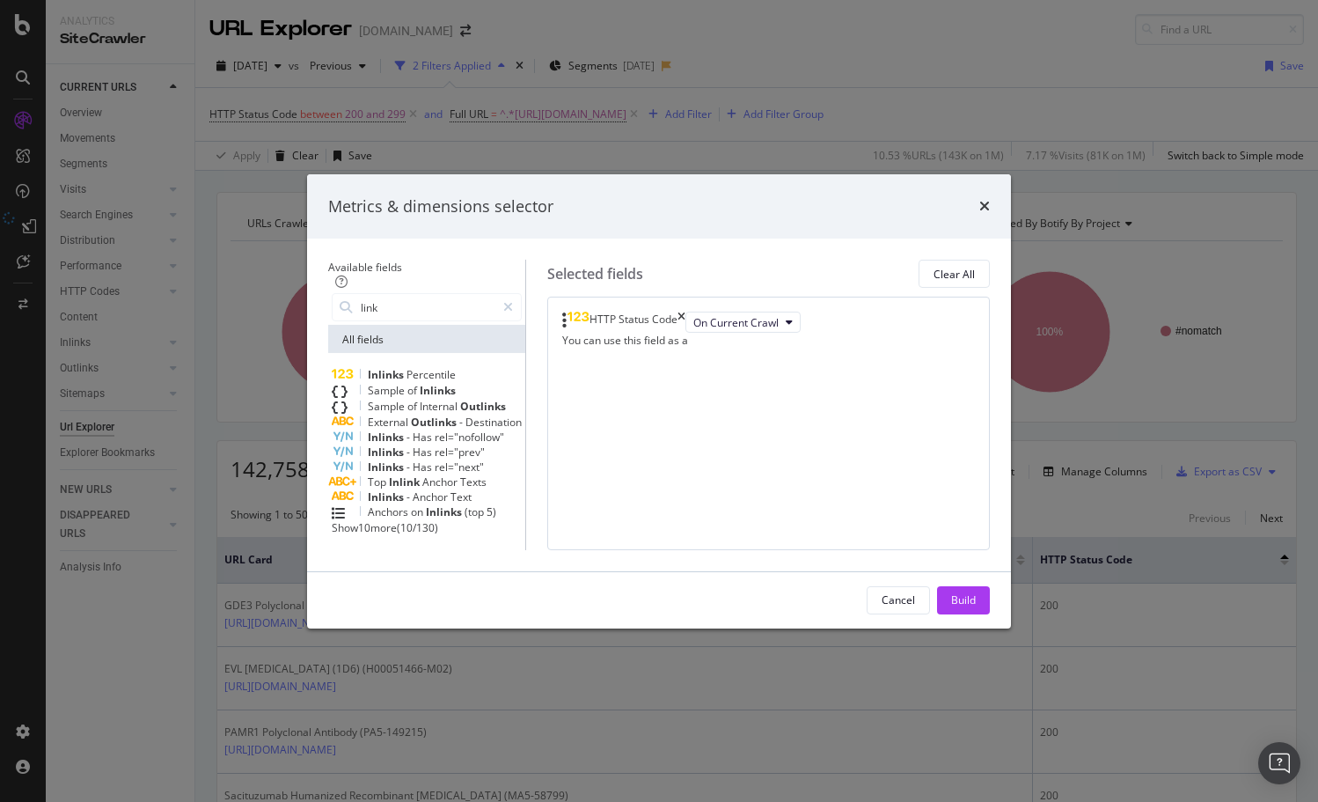
click at [361, 520] on span "Show 10 more" at bounding box center [364, 527] width 65 height 15
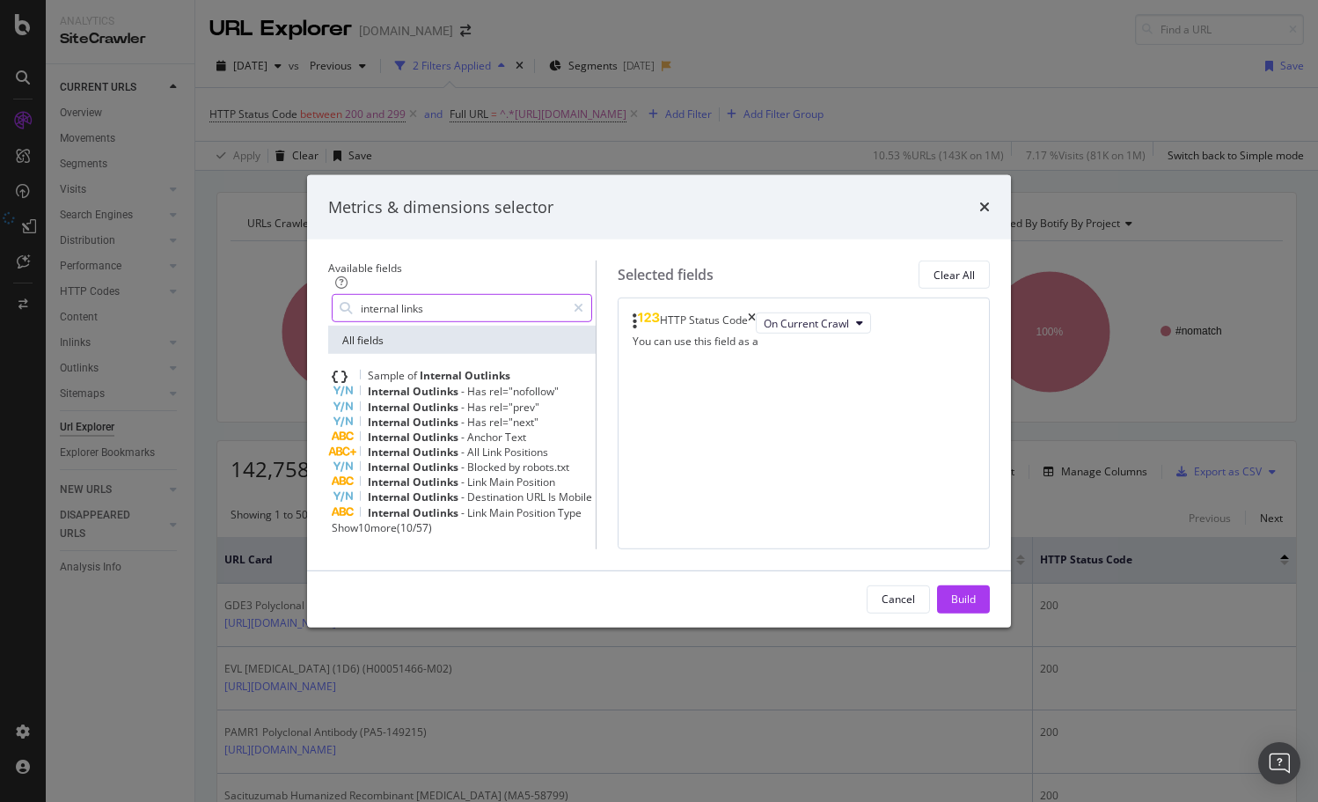
type input "internal links"
click at [345, 520] on span "Show 10 more" at bounding box center [364, 527] width 65 height 15
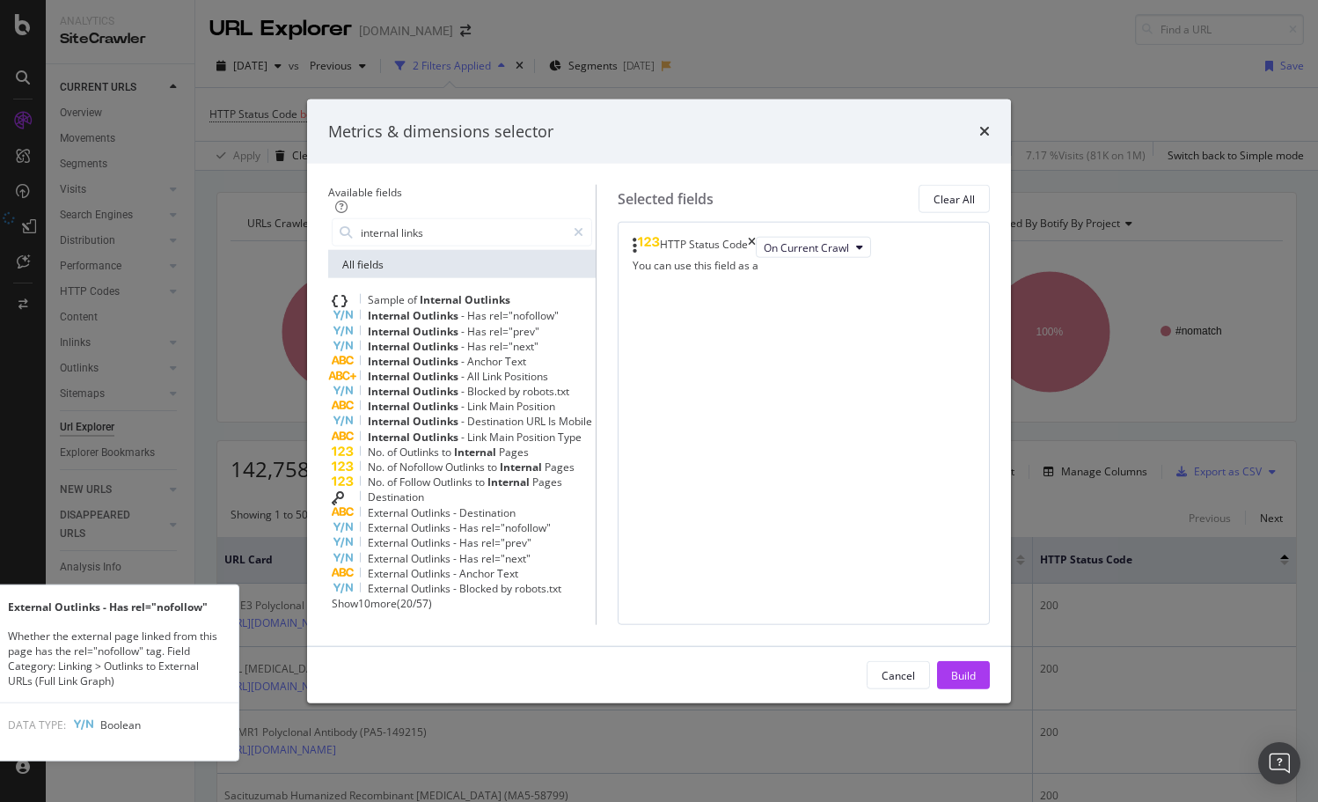
scroll to position [30, 0]
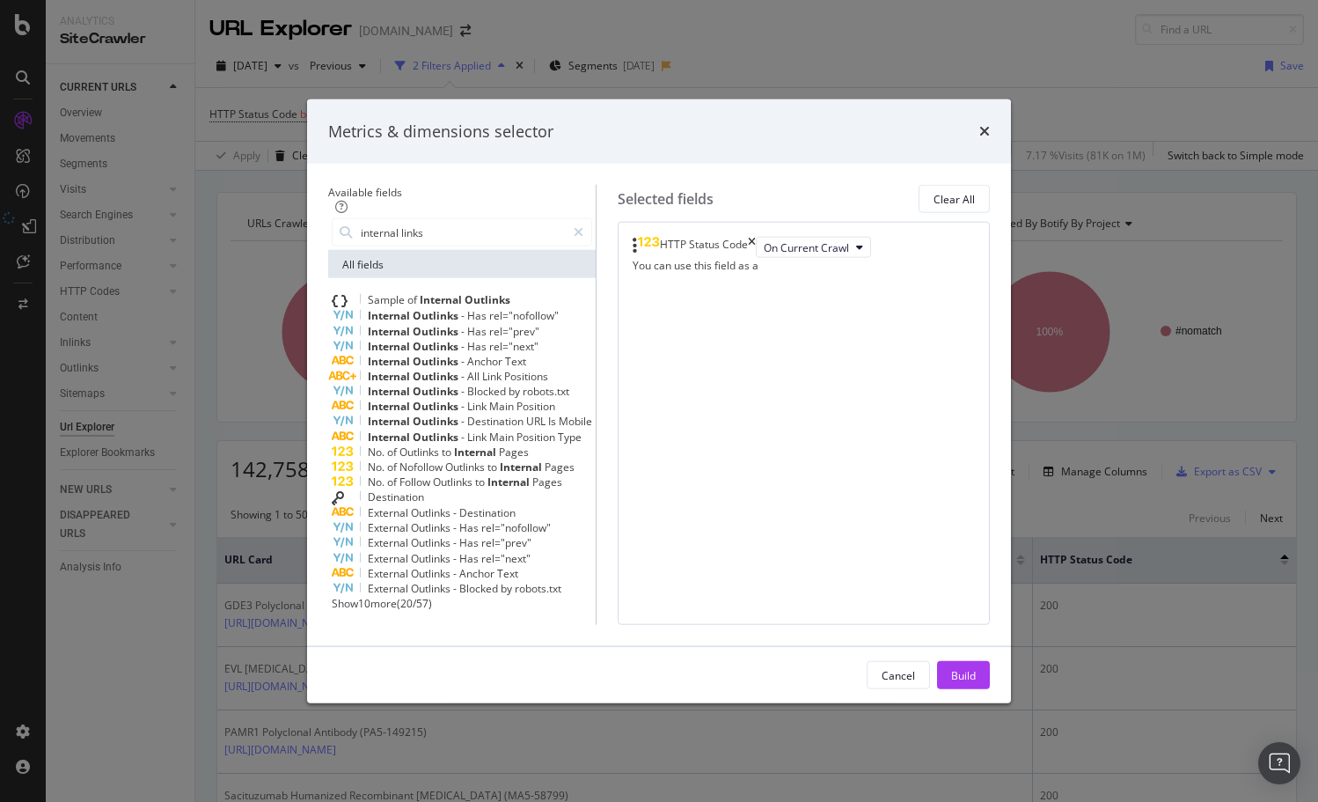
click at [344, 611] on span "Show 10 more" at bounding box center [364, 603] width 65 height 15
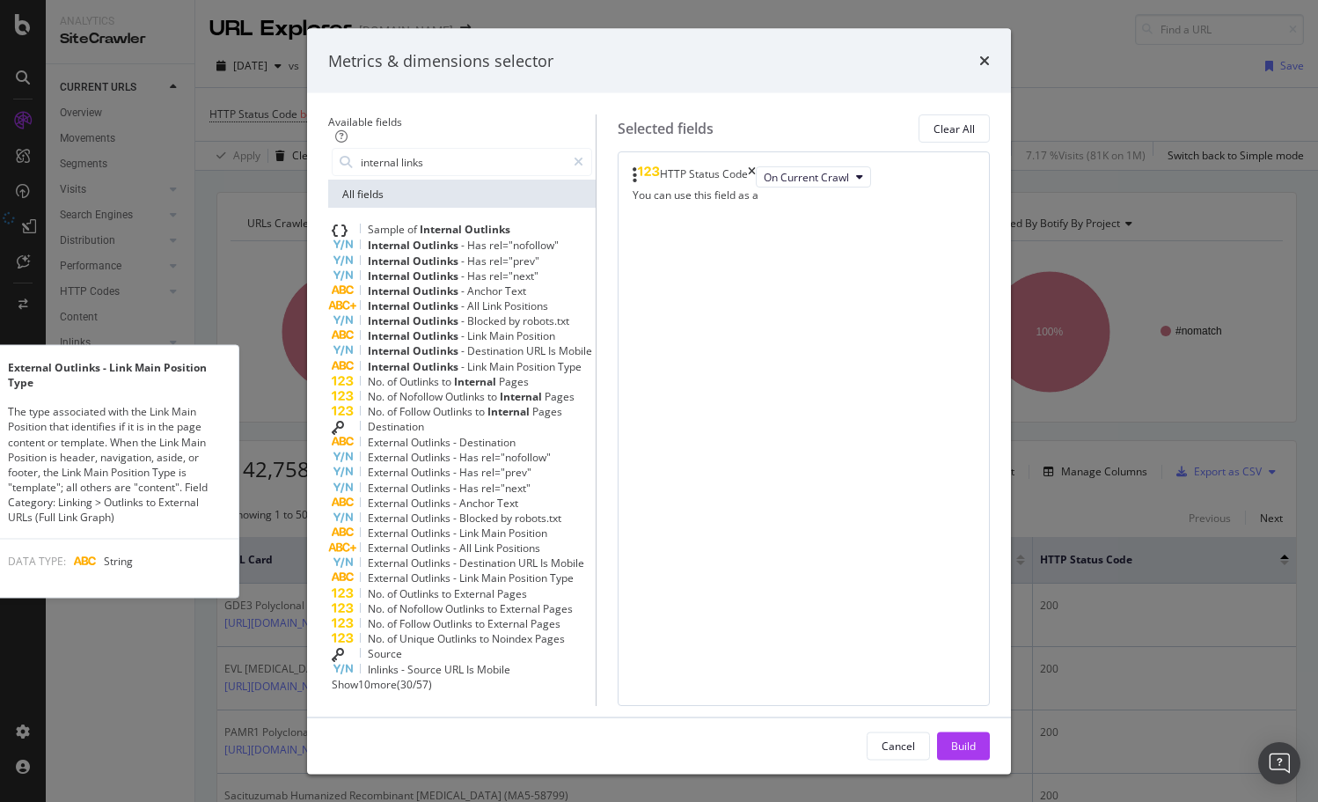
scroll to position [243, 0]
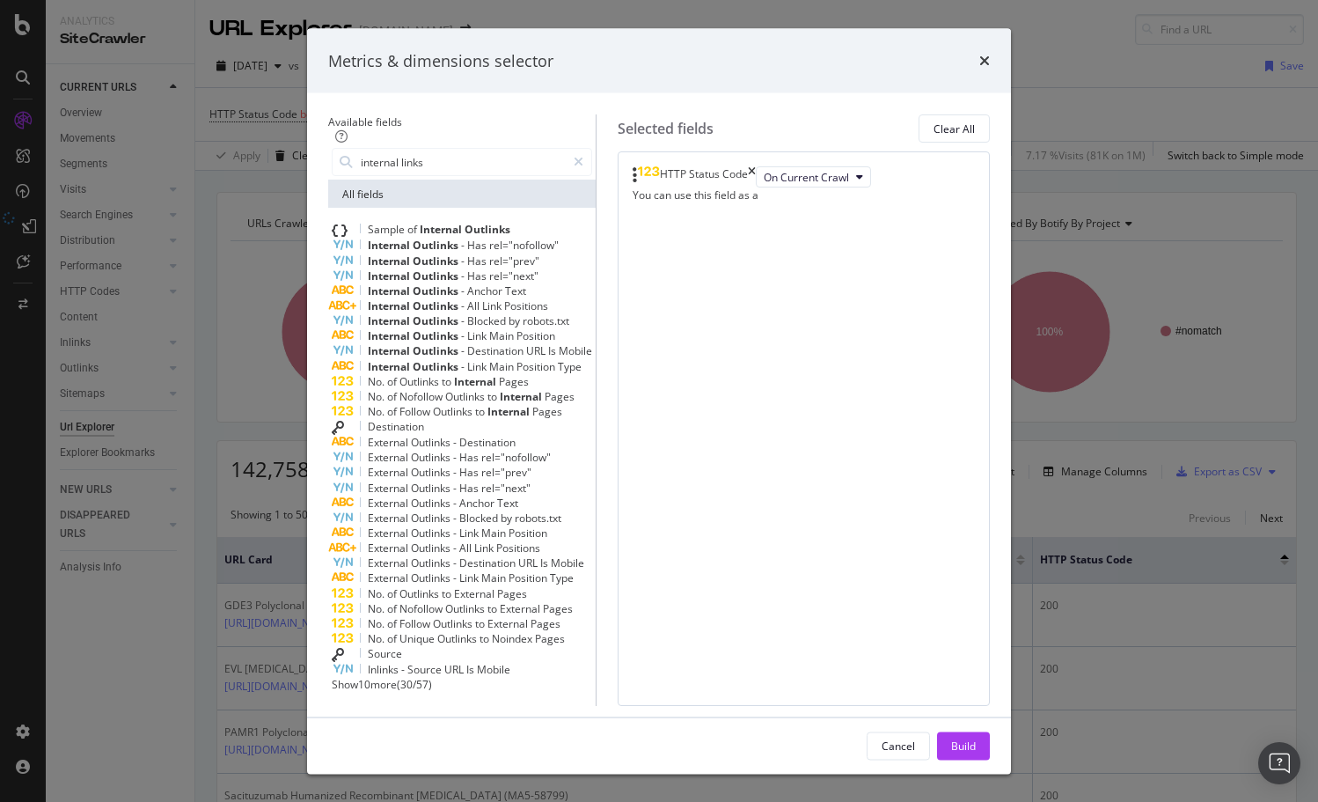
click at [346, 677] on span "Show 10 more" at bounding box center [364, 684] width 65 height 15
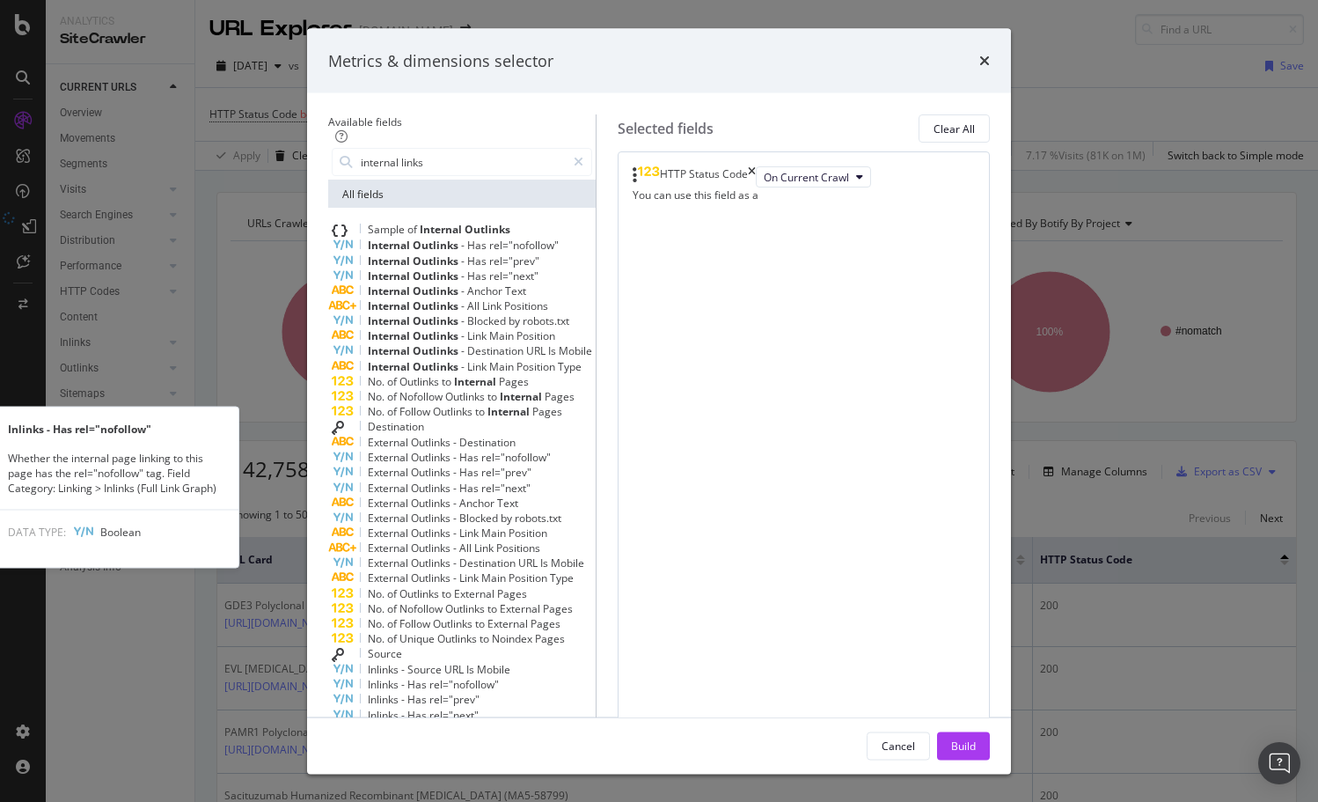
scroll to position [456, 0]
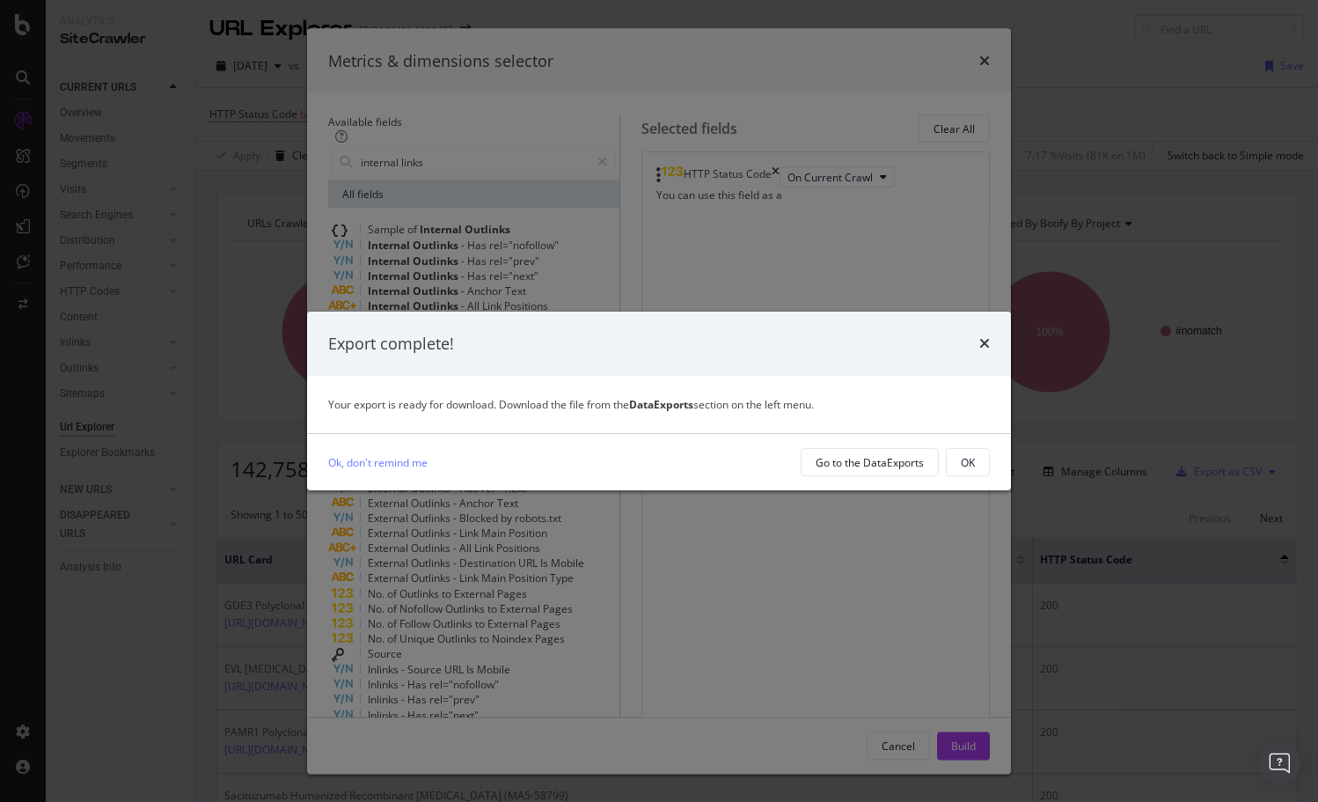
click at [993, 341] on div "Export complete!" at bounding box center [659, 343] width 704 height 65
click at [865, 470] on div "Go to the DataExports" at bounding box center [870, 462] width 108 height 25
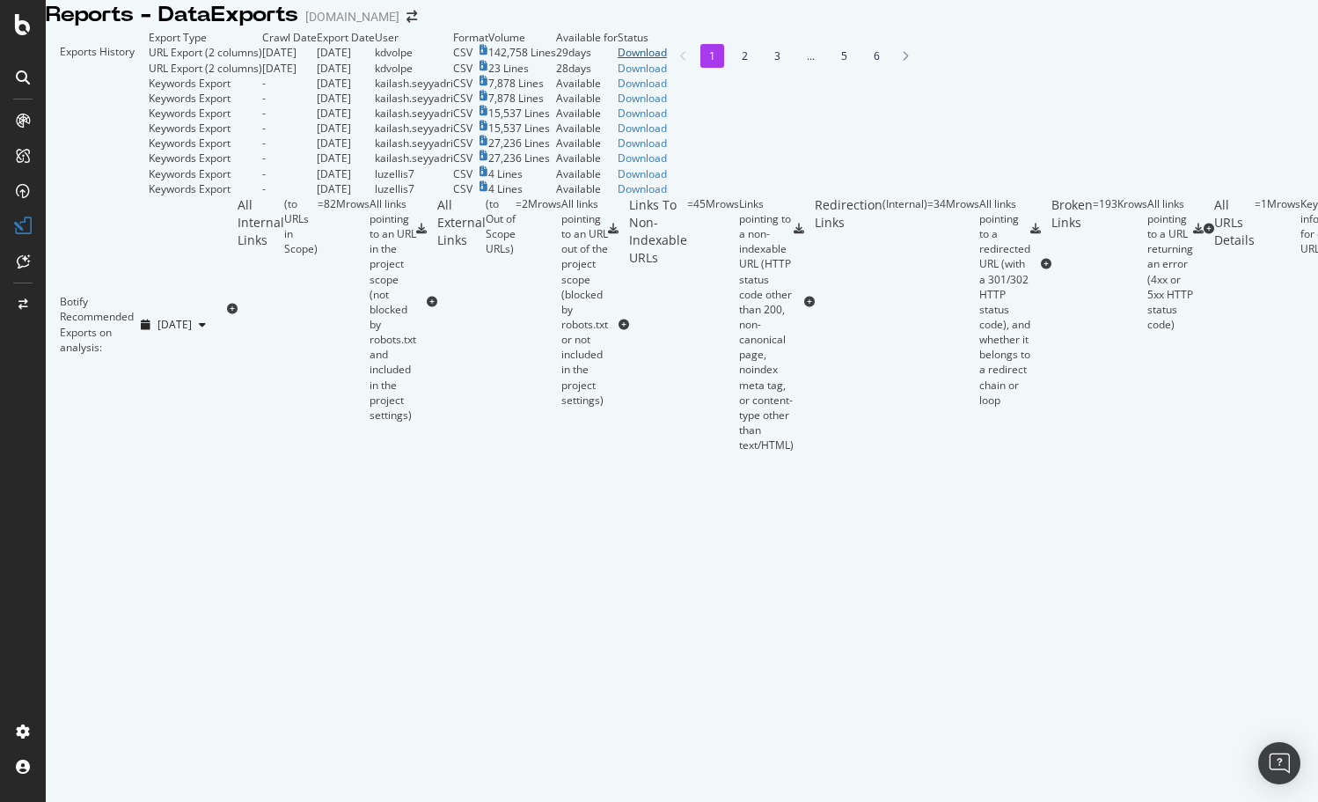
click at [667, 60] on div "Download" at bounding box center [642, 52] width 49 height 15
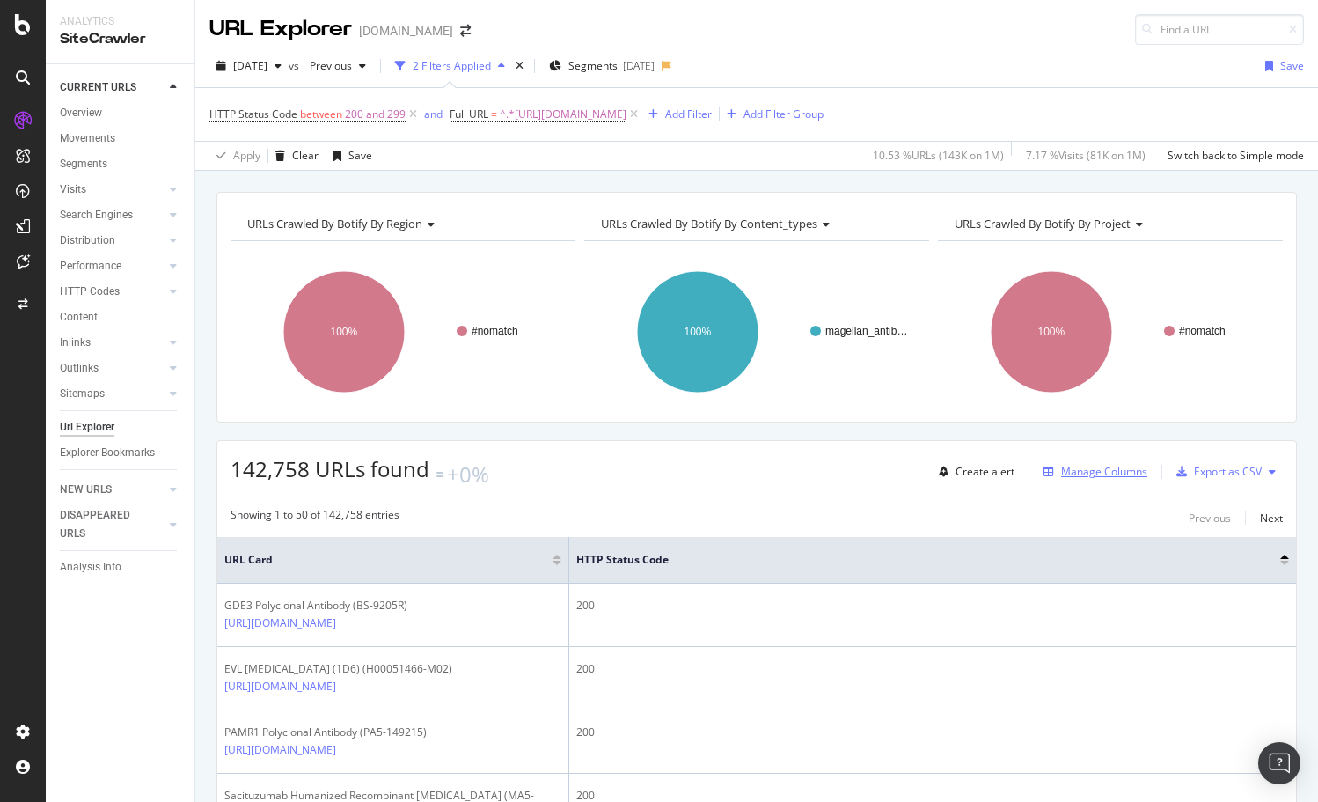
click at [1101, 464] on div "Manage Columns" at bounding box center [1104, 471] width 86 height 15
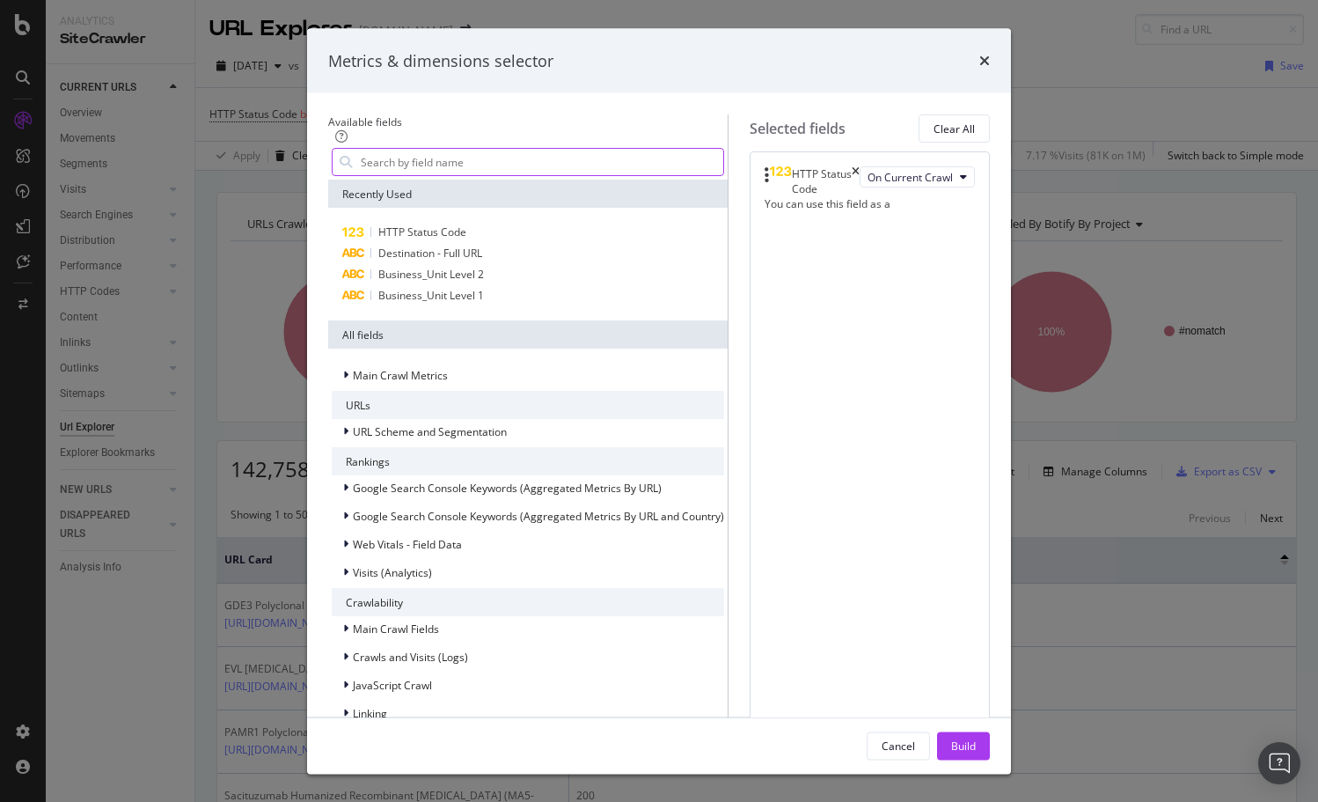
click at [414, 175] on input "modal" at bounding box center [541, 162] width 364 height 26
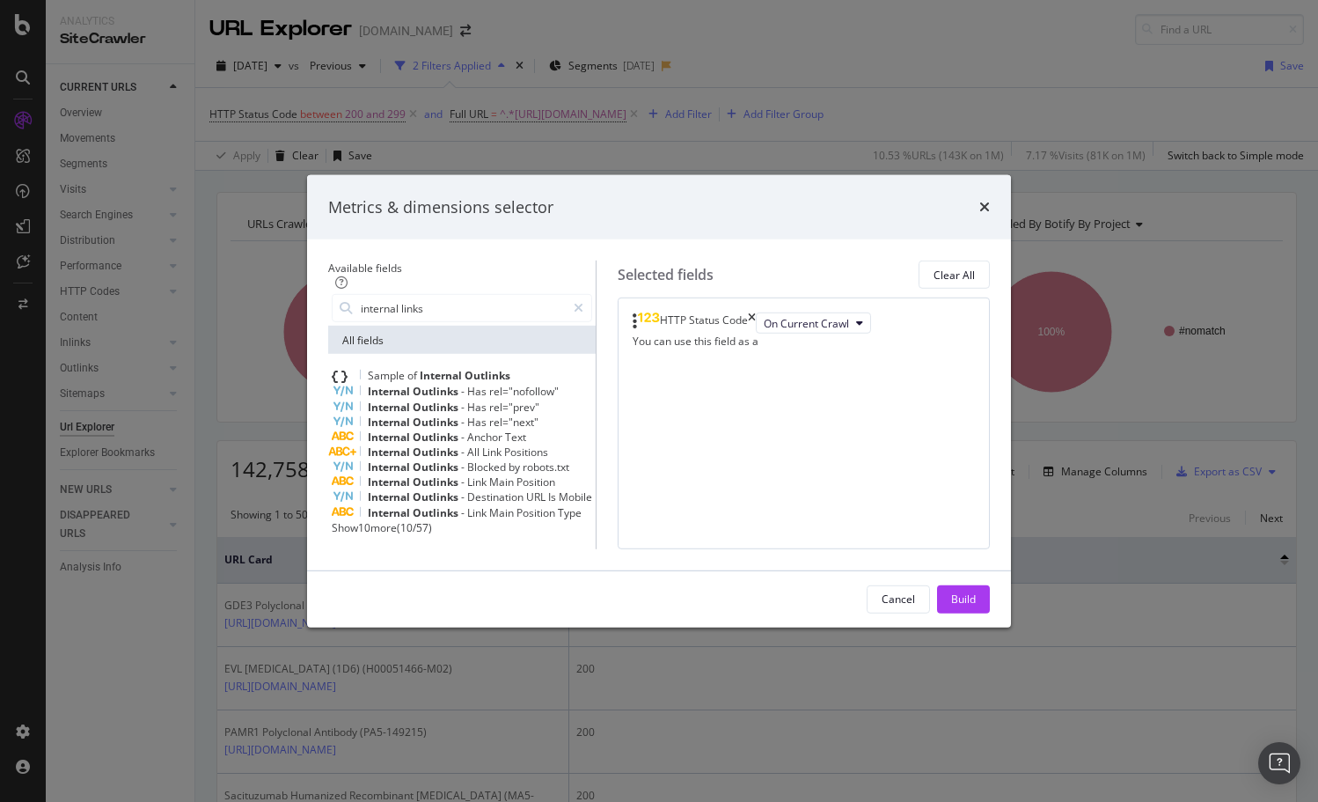
click at [347, 520] on span "Show 10 more" at bounding box center [364, 527] width 65 height 15
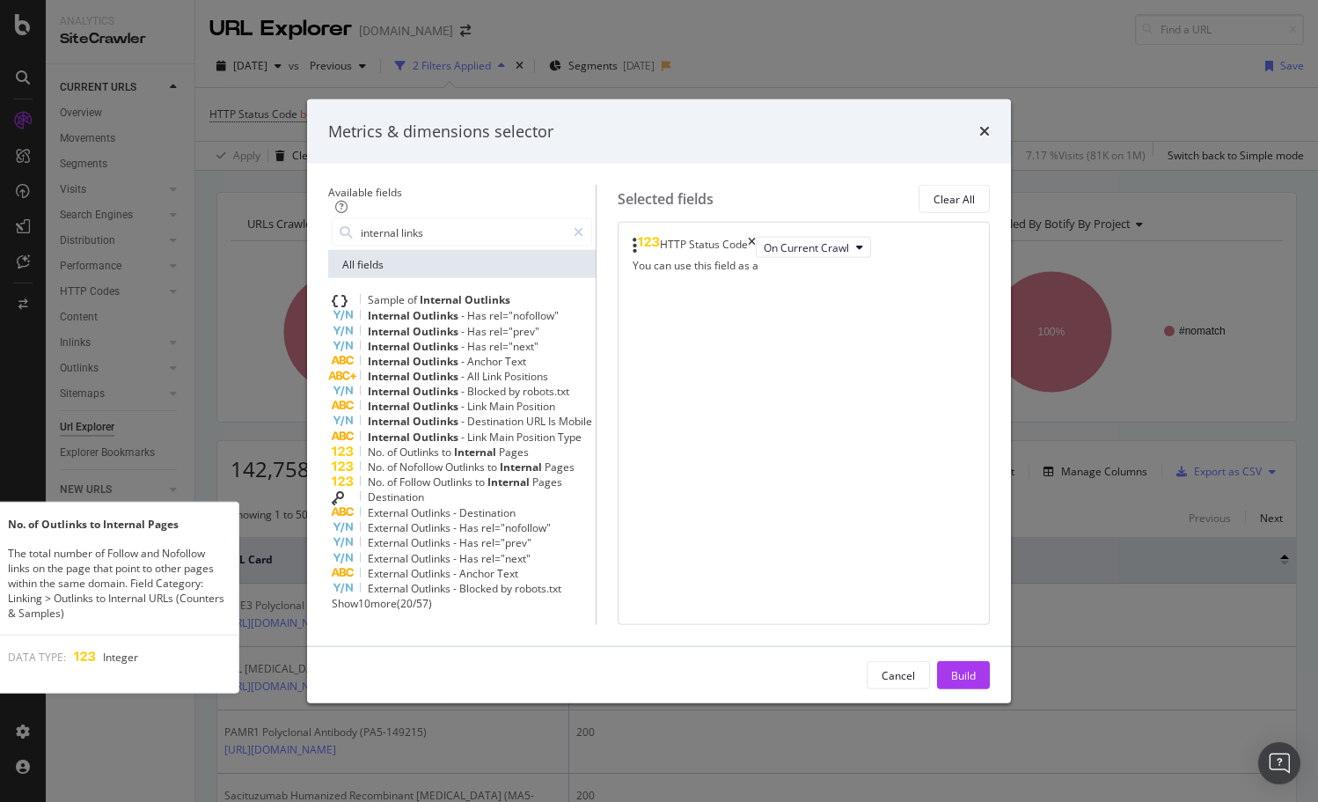
scroll to position [30, 0]
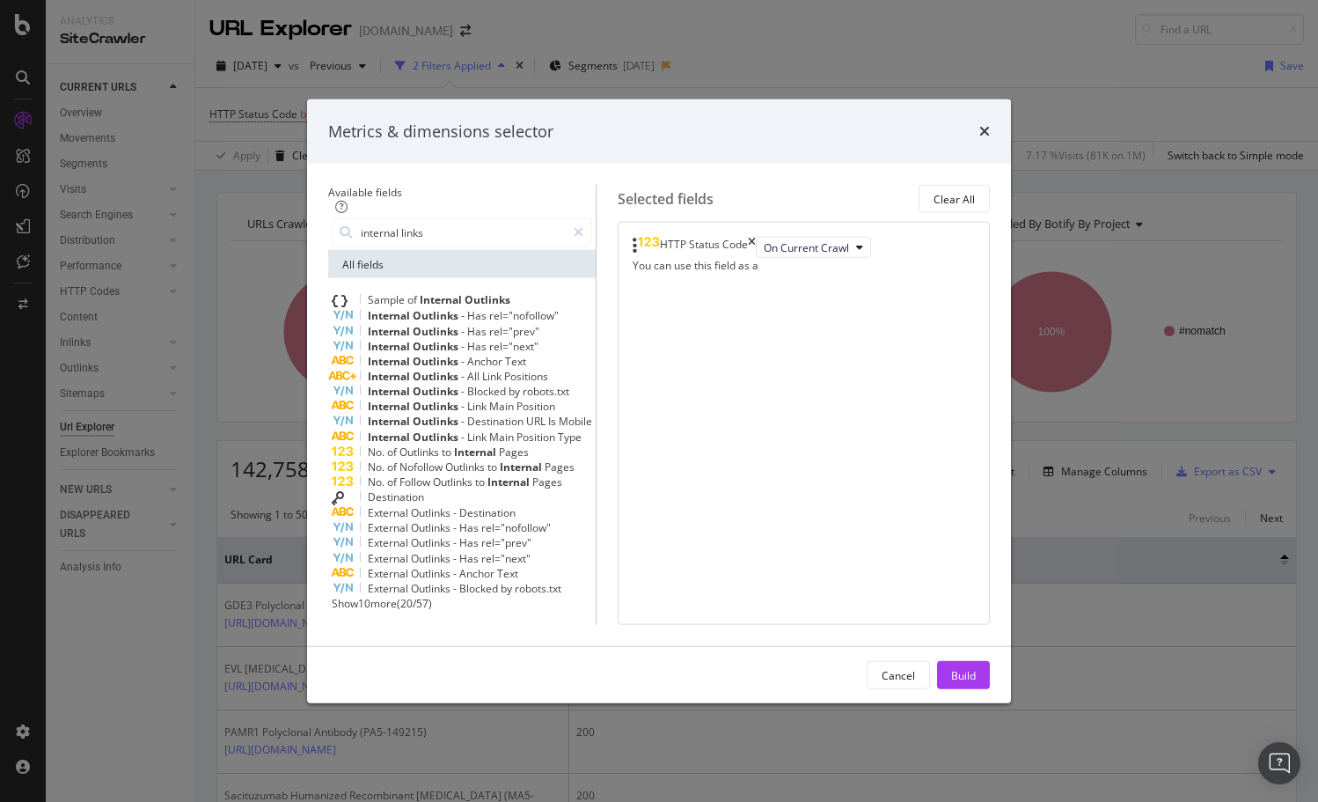
click at [353, 611] on span "Show 10 more" at bounding box center [364, 603] width 65 height 15
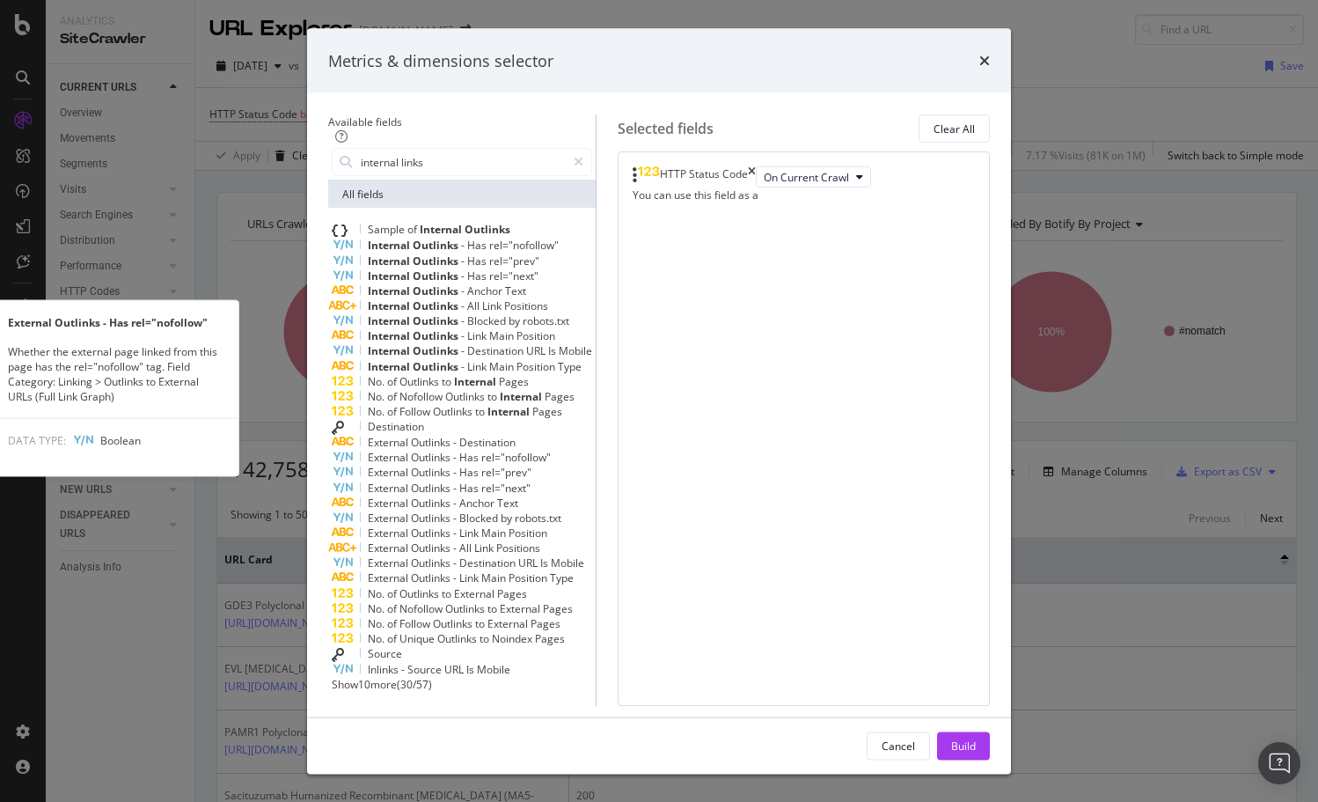
scroll to position [243, 0]
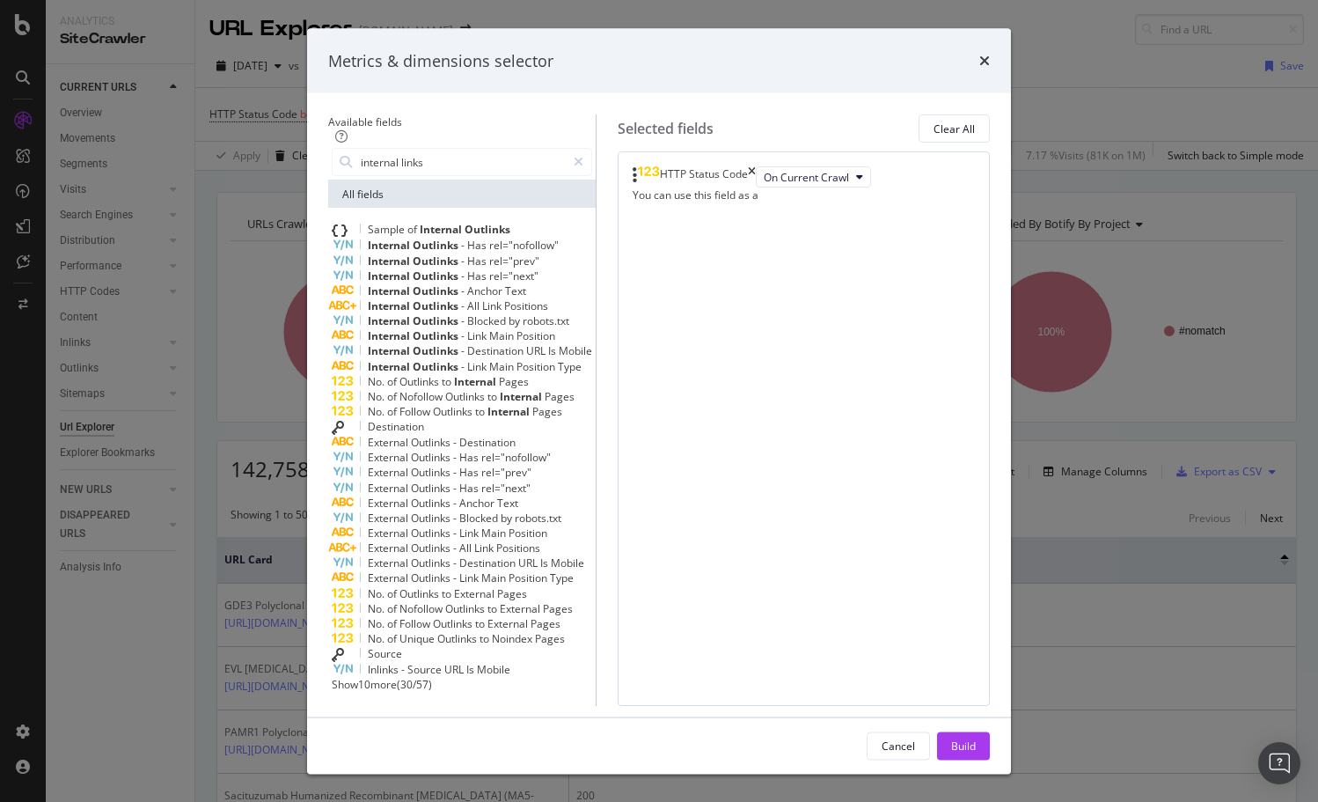
click at [340, 677] on span "Show 10 more" at bounding box center [364, 684] width 65 height 15
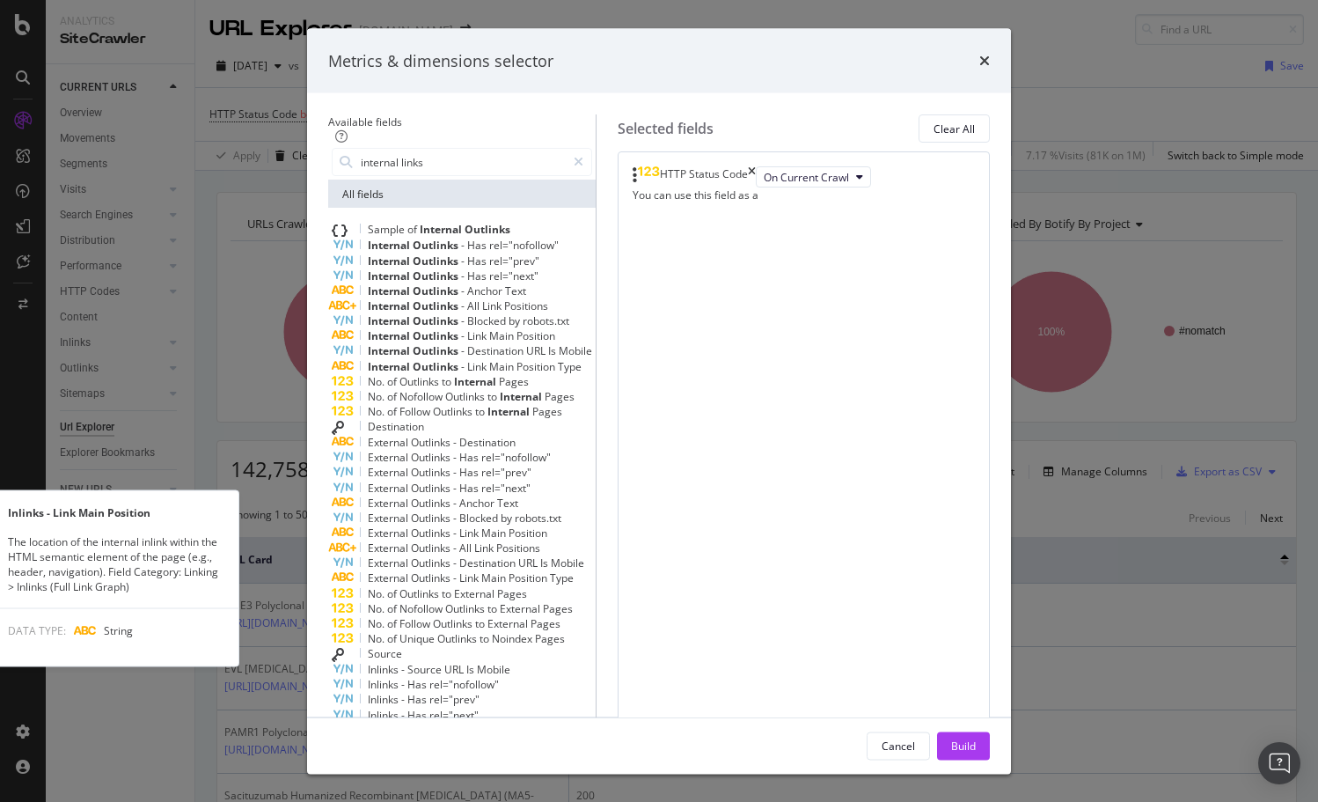
scroll to position [456, 0]
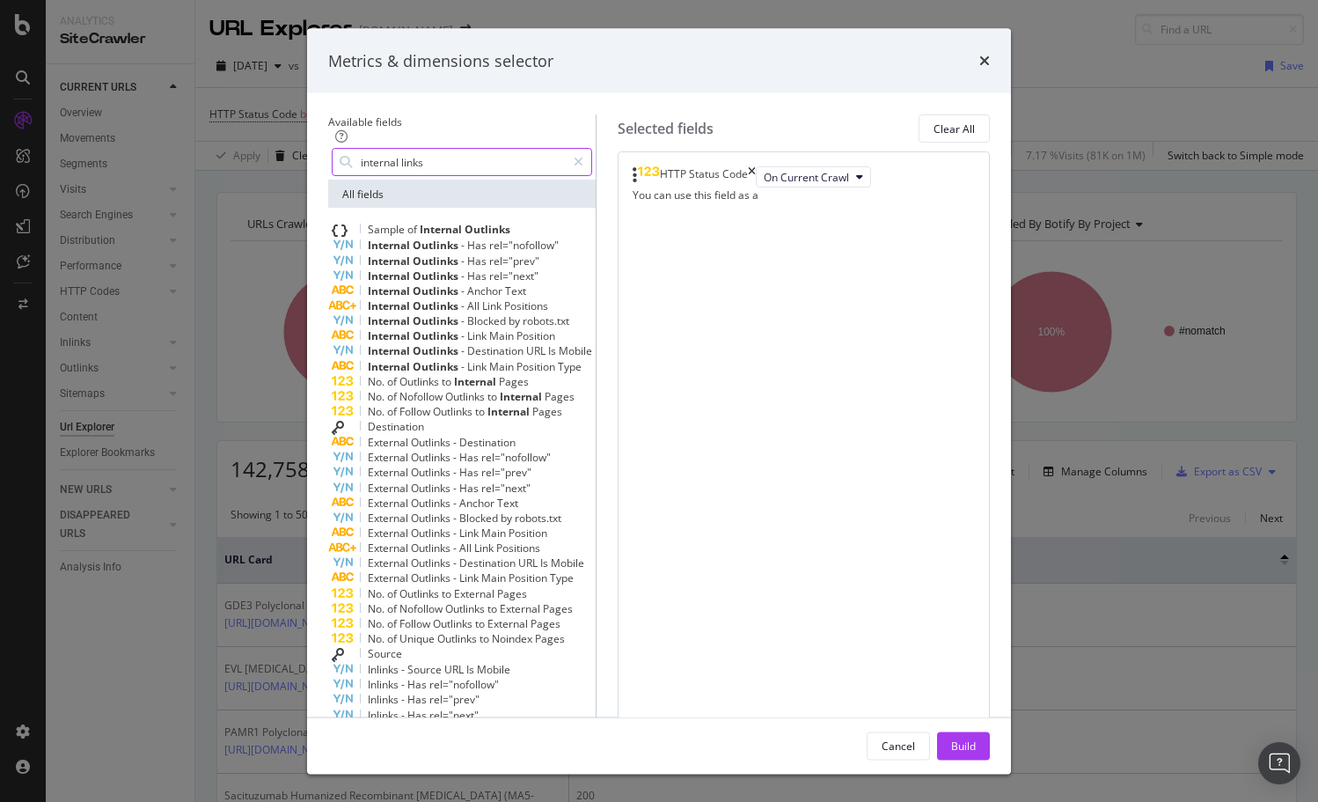
type input "u"
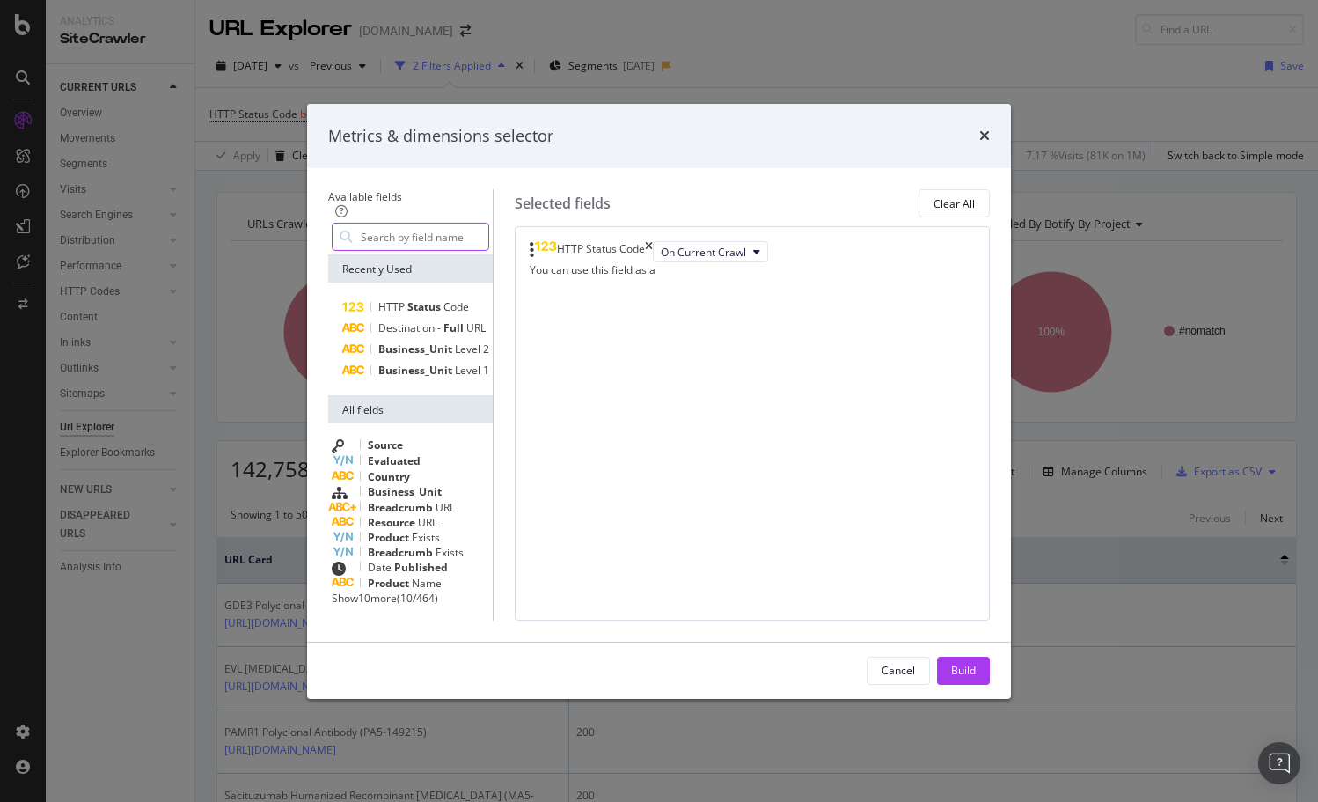
scroll to position [0, 0]
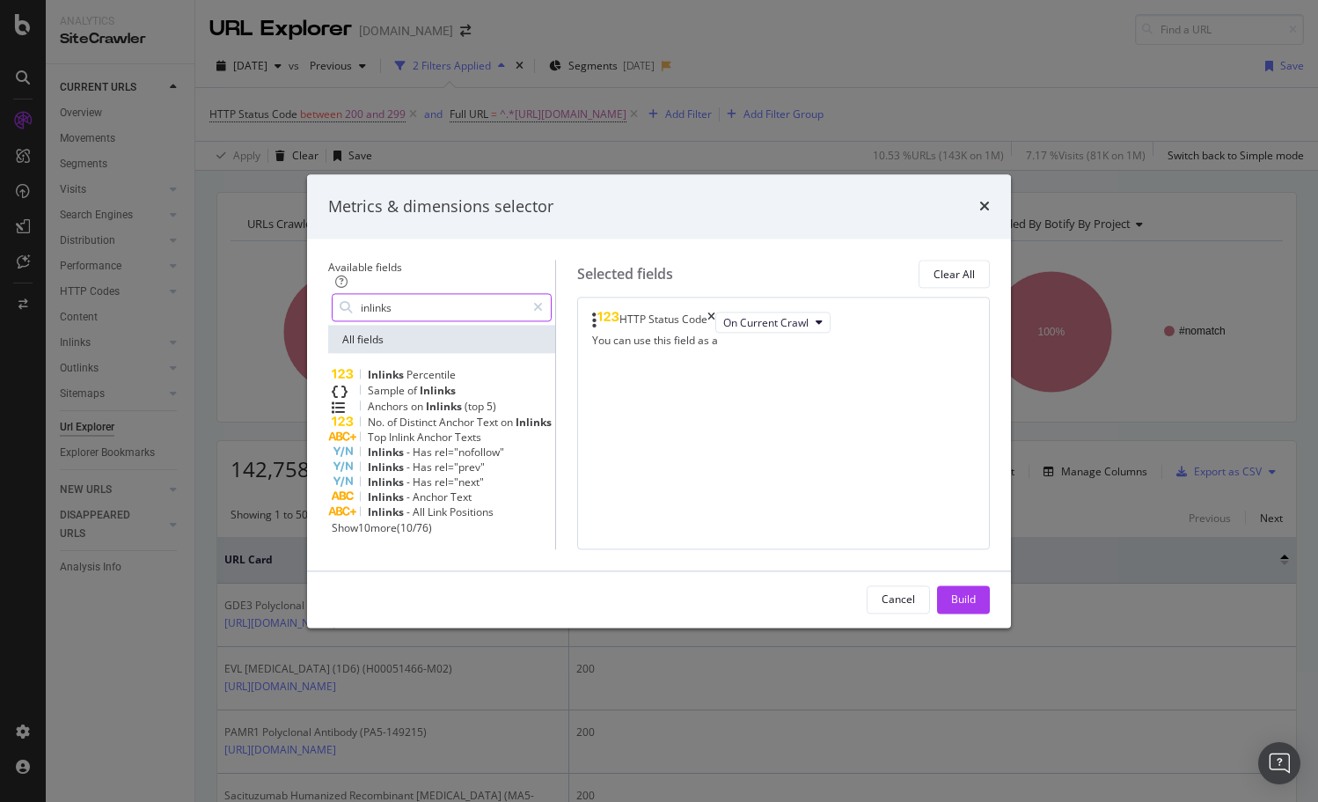
type input "inlinks"
click at [339, 520] on span "Show 10 more" at bounding box center [364, 527] width 65 height 15
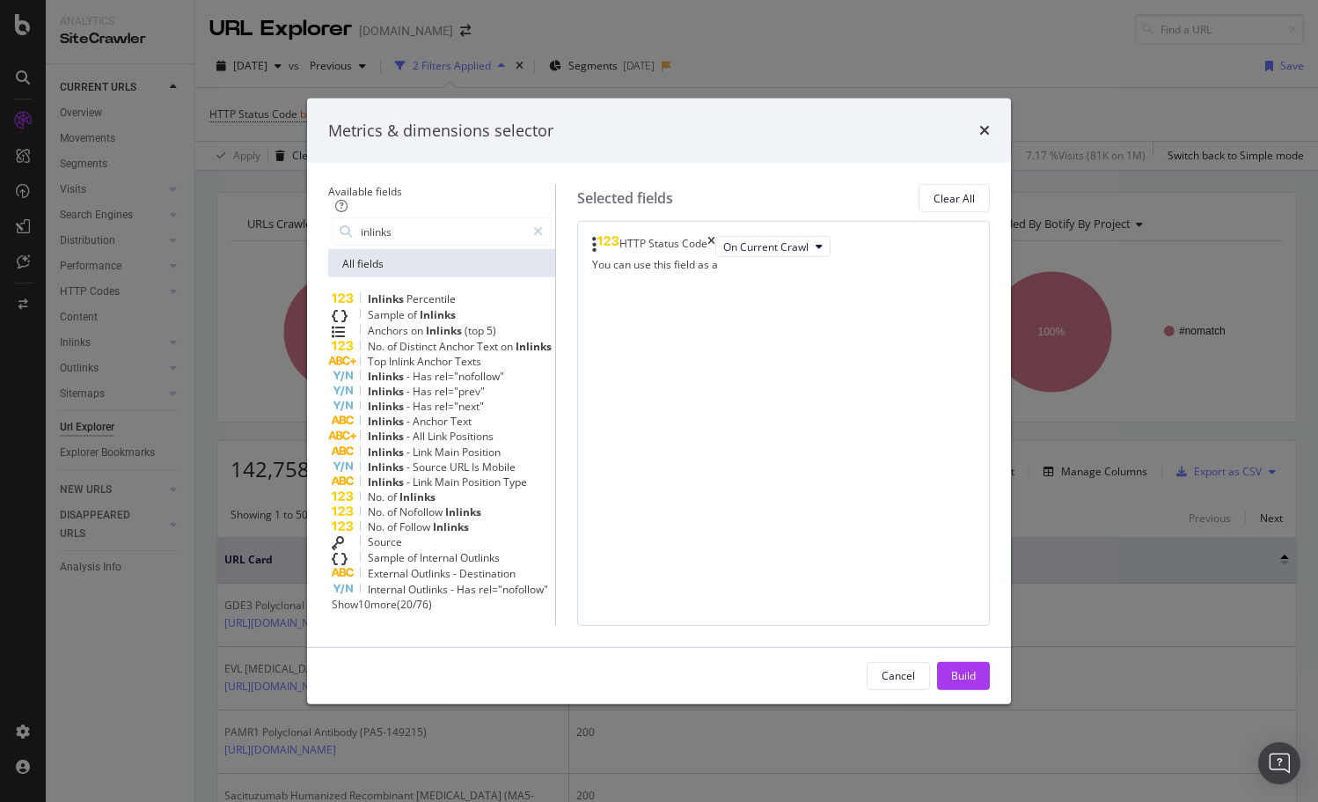
click at [514, 504] on div "No. of Inlinks" at bounding box center [442, 496] width 220 height 15
click at [976, 683] on div "Build" at bounding box center [963, 675] width 25 height 15
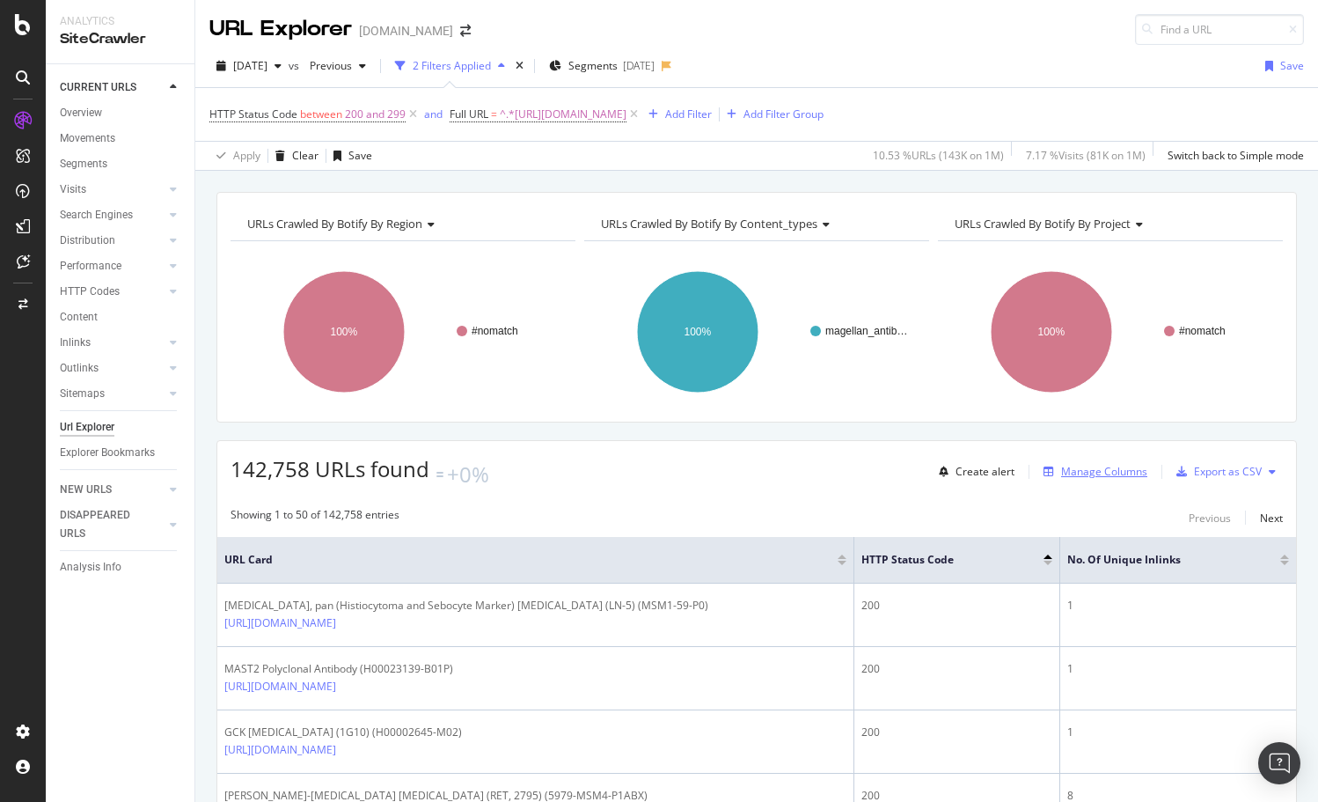
click at [1126, 472] on div "Manage Columns" at bounding box center [1104, 471] width 86 height 15
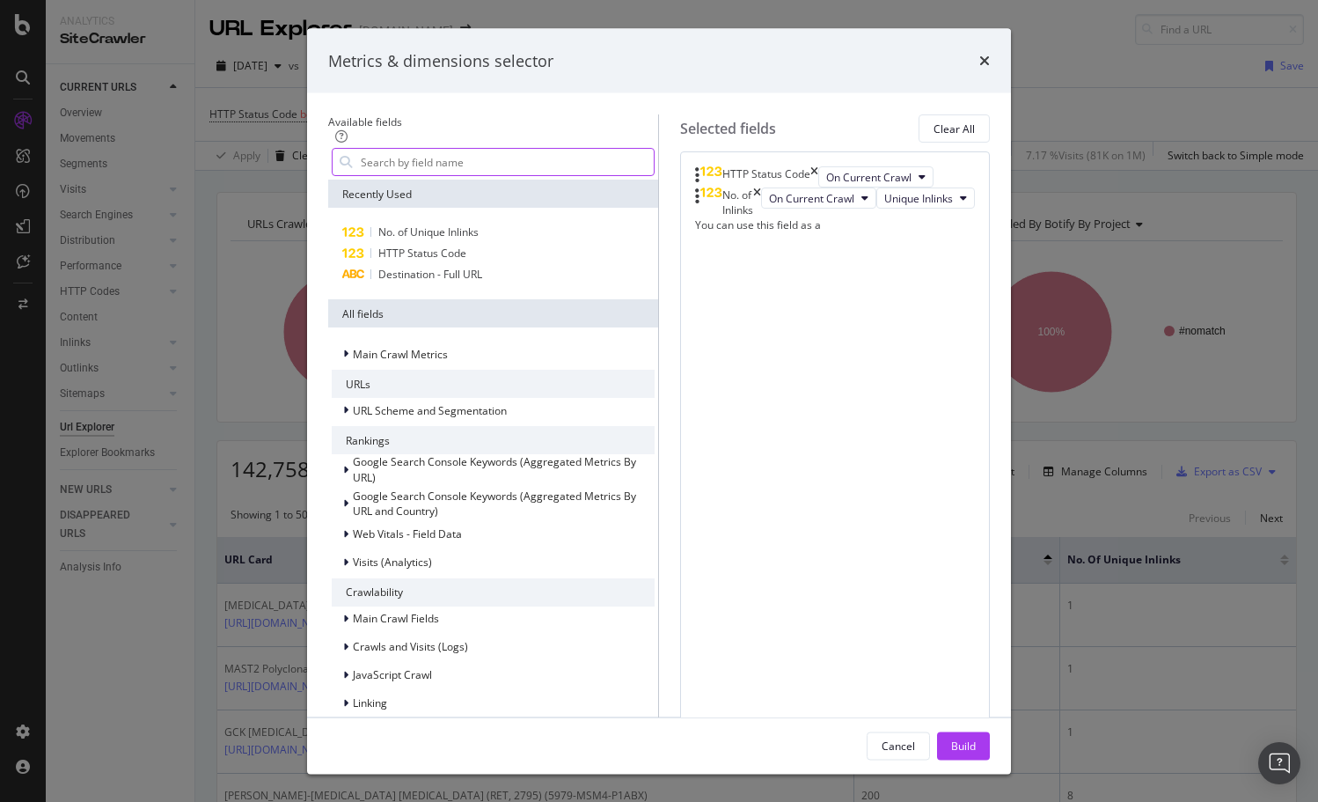
click at [359, 175] on input "modal" at bounding box center [506, 162] width 295 height 26
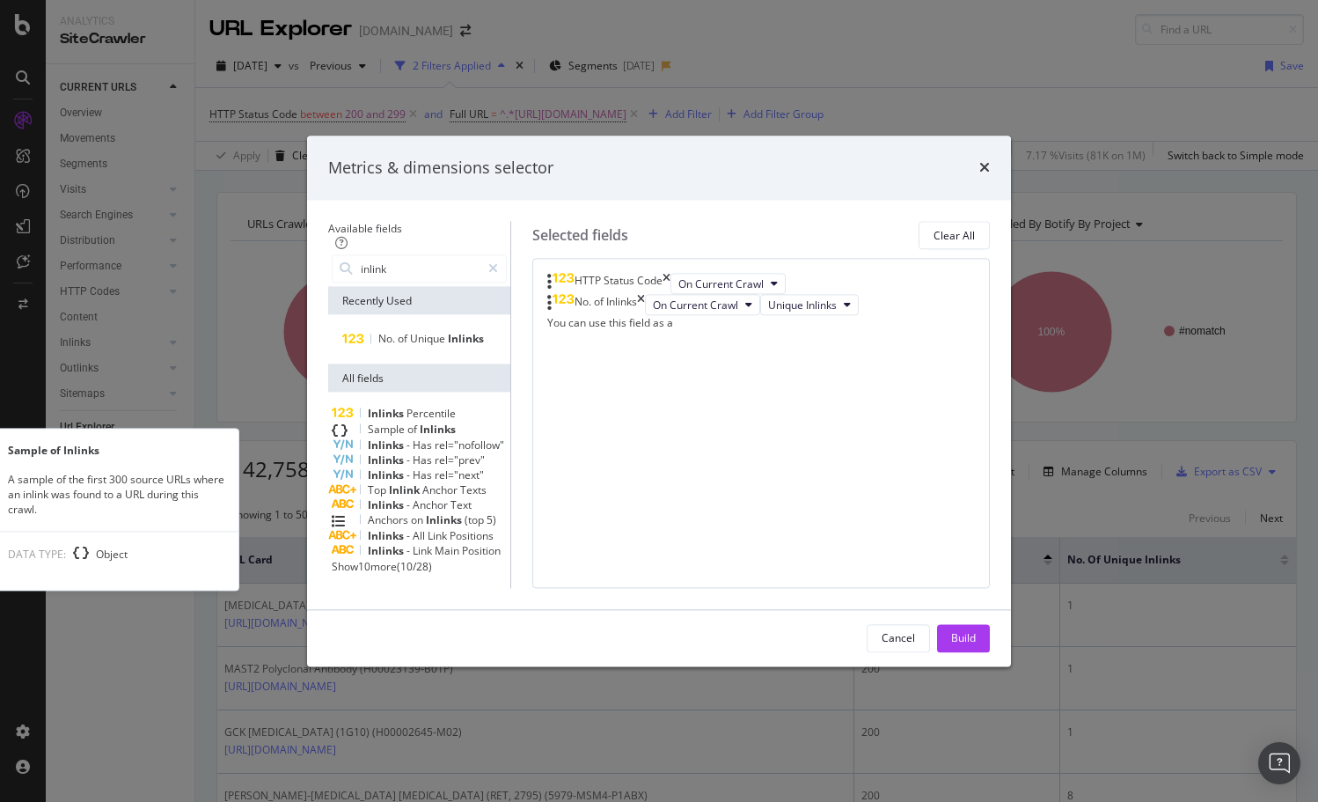
type input "inlink"
click at [369, 421] on div "Sample of Inlinks" at bounding box center [419, 429] width 175 height 16
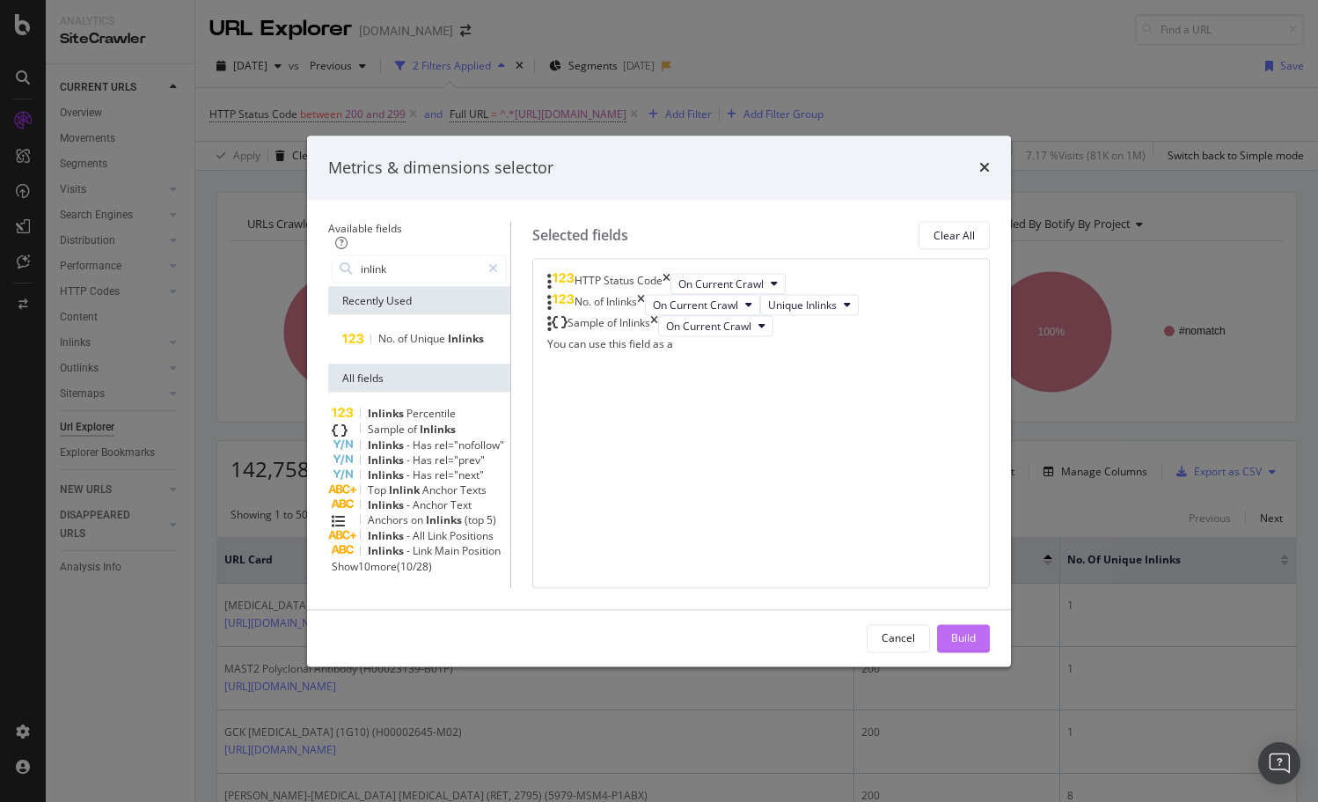
click at [990, 652] on button "Build" at bounding box center [963, 638] width 53 height 28
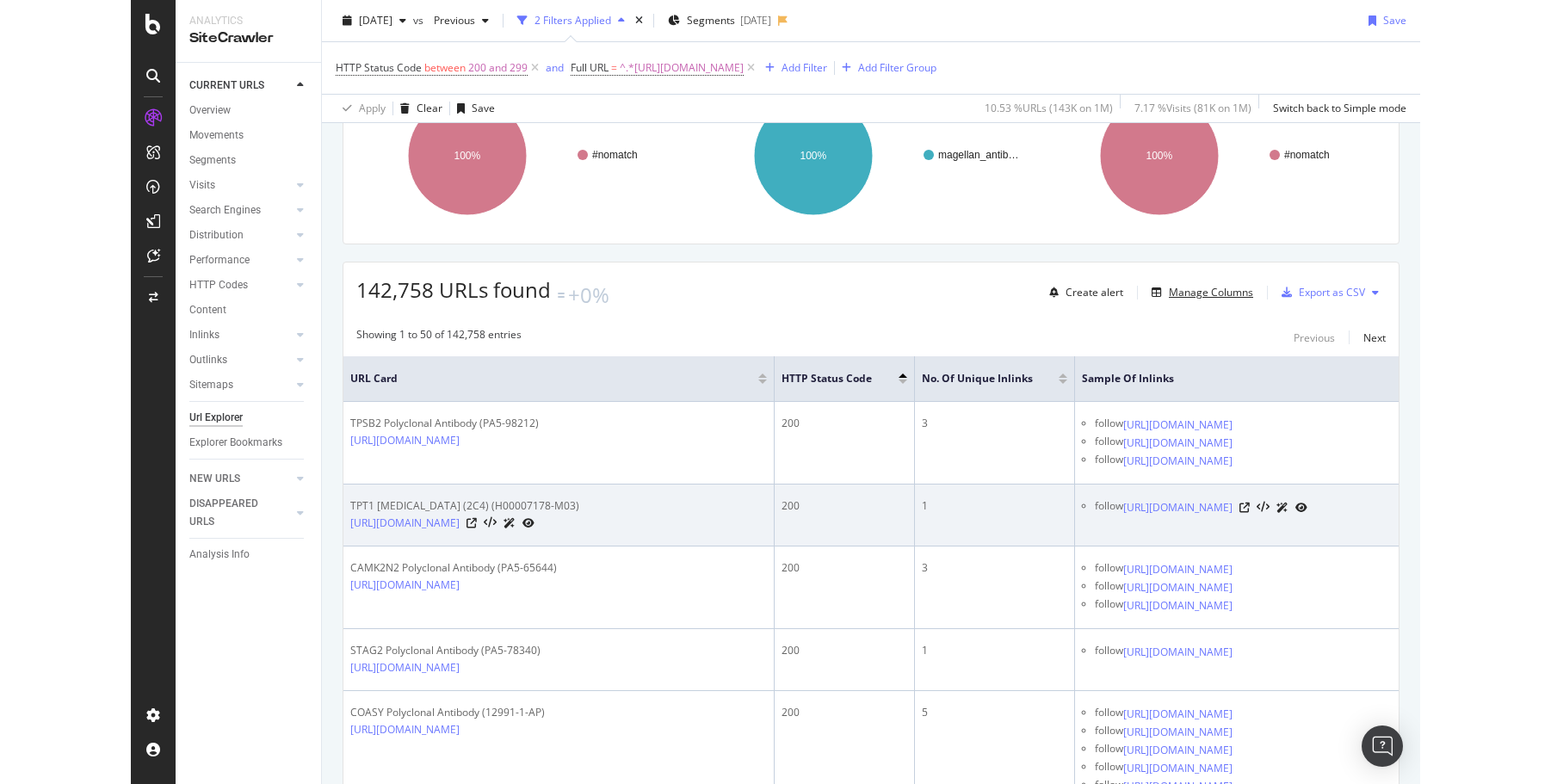
scroll to position [172, 0]
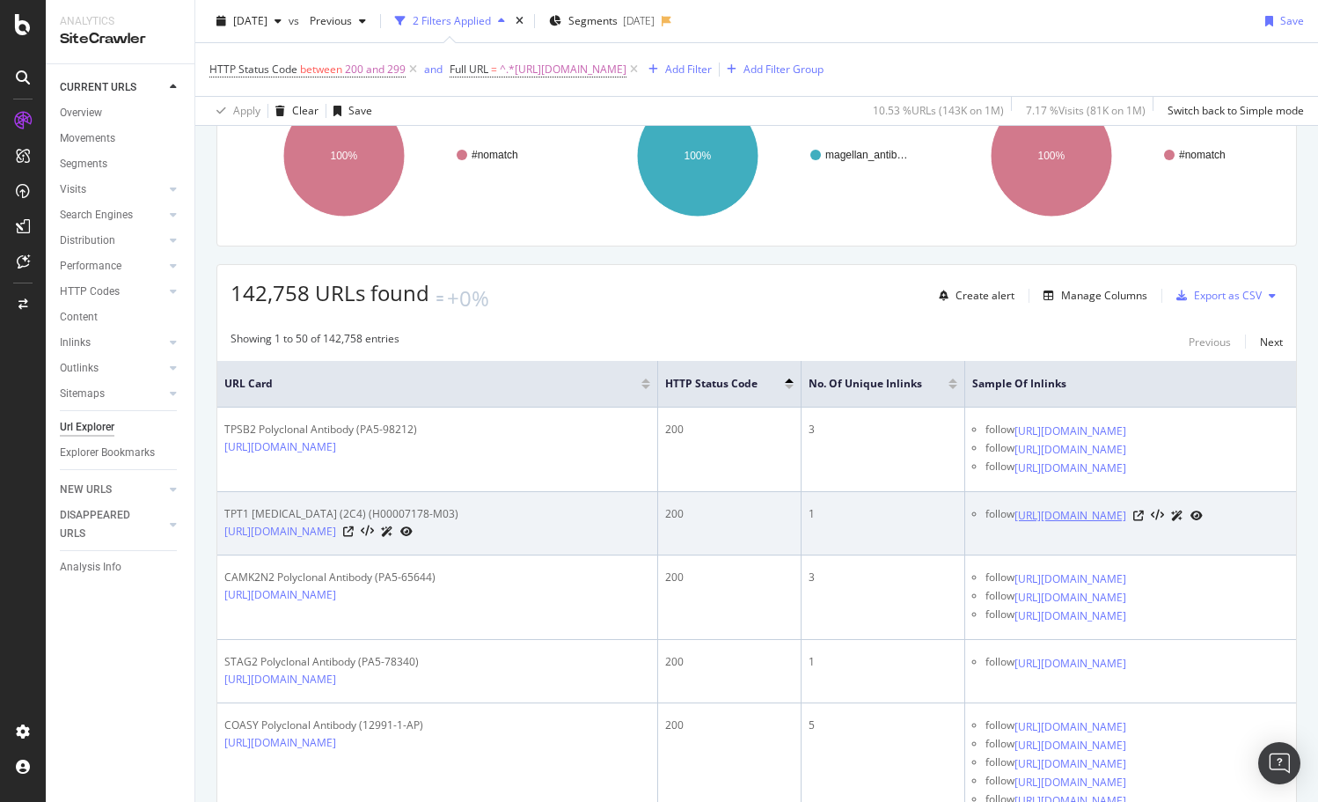
click at [1126, 524] on link "https://www.thermofisher.com/antibody/primary/panther/negative%20regulation%20o…" at bounding box center [1071, 516] width 112 height 18
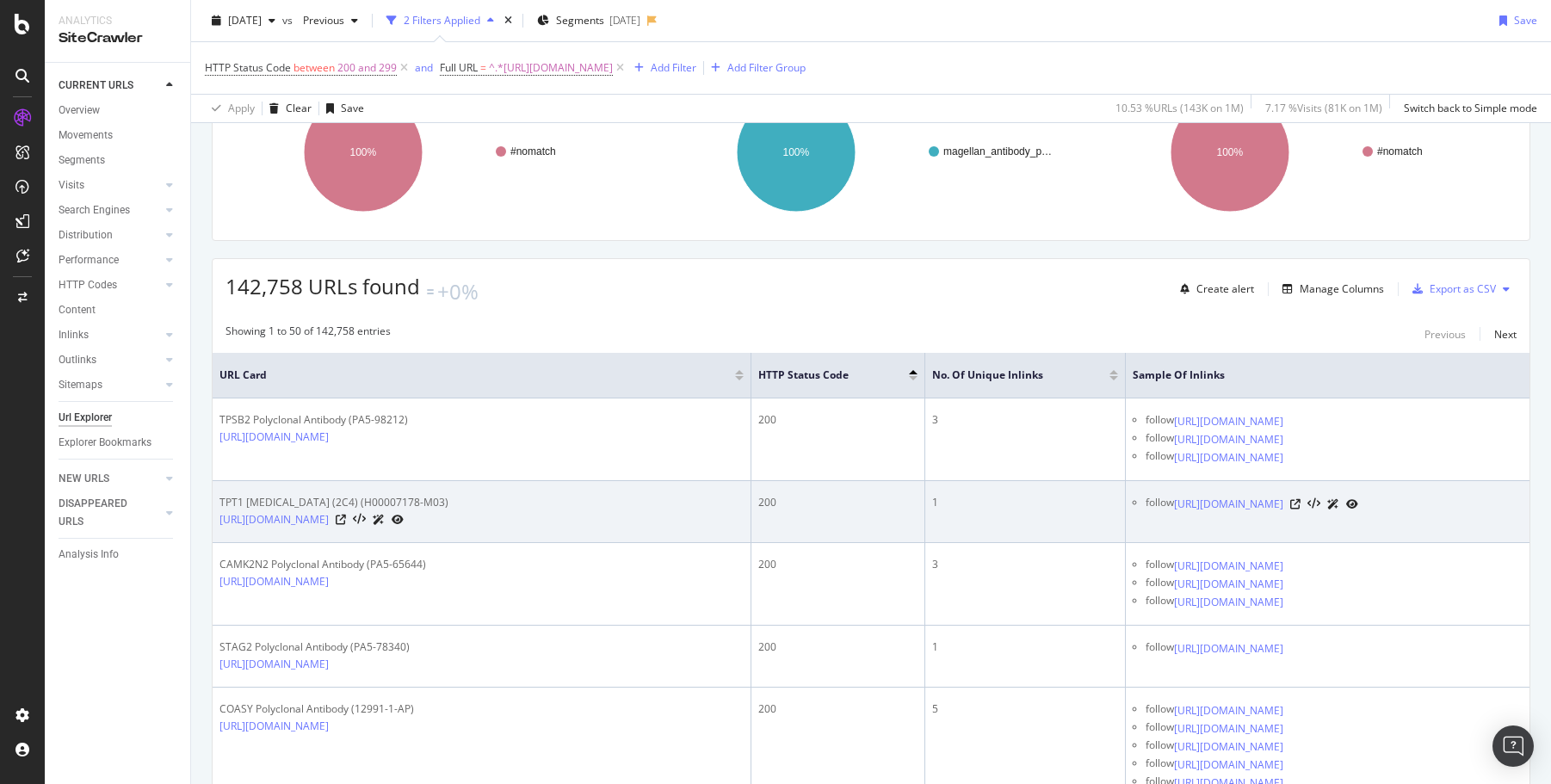
click at [1358, 512] on div "https://www.thermofisher.com/antibody/primary/panther/negative%20regulation%20o…" at bounding box center [1265, 503] width 184 height 18
click at [1301, 509] on icon at bounding box center [1295, 503] width 11 height 11
